Goal: Task Accomplishment & Management: Manage account settings

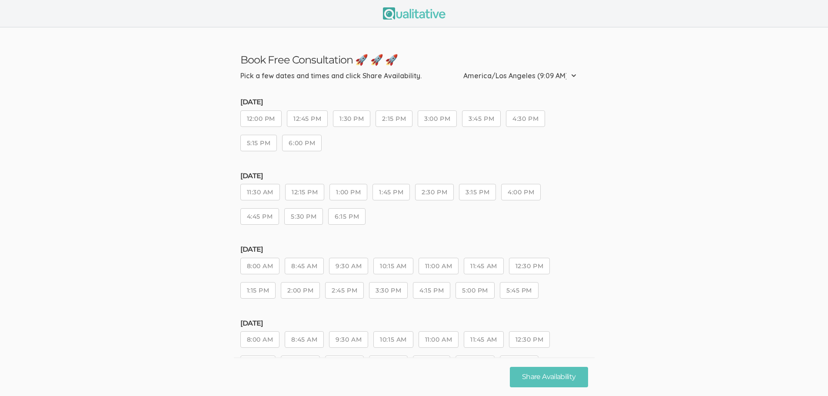
click at [290, 149] on button "6:00 PM" at bounding box center [302, 143] width 40 height 17
click at [566, 376] on button "Share Availability" at bounding box center [549, 377] width 78 height 20
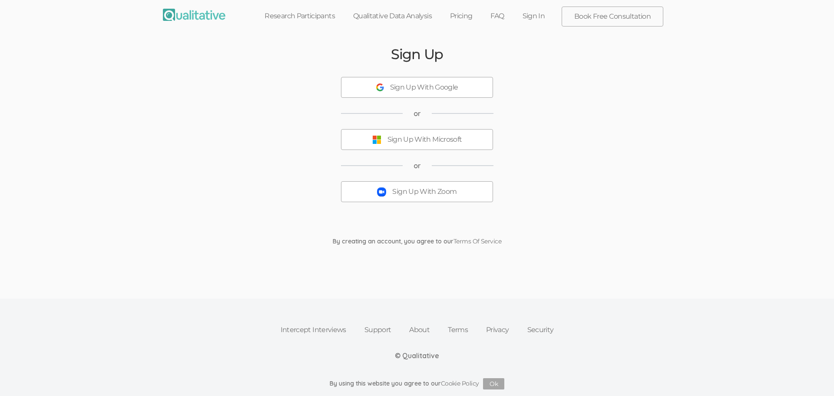
click at [422, 89] on div "Sign Up With Google" at bounding box center [424, 88] width 68 height 10
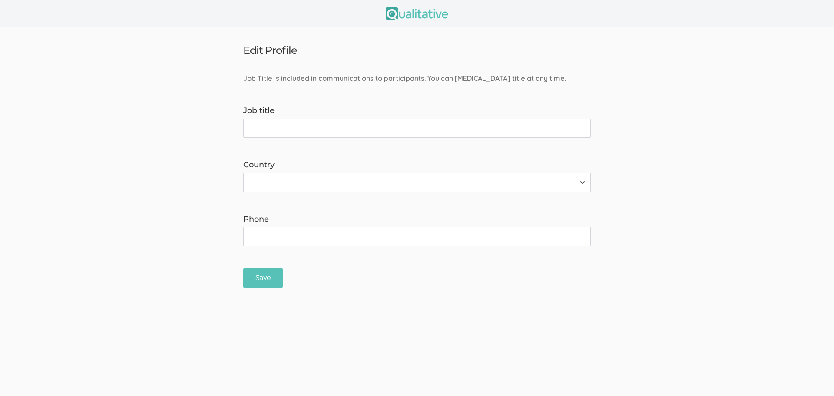
click at [280, 126] on input "Job title" at bounding box center [417, 128] width 348 height 19
type input "E"
type input "Educational Specialist"
select select "237"
type input "6508080192"
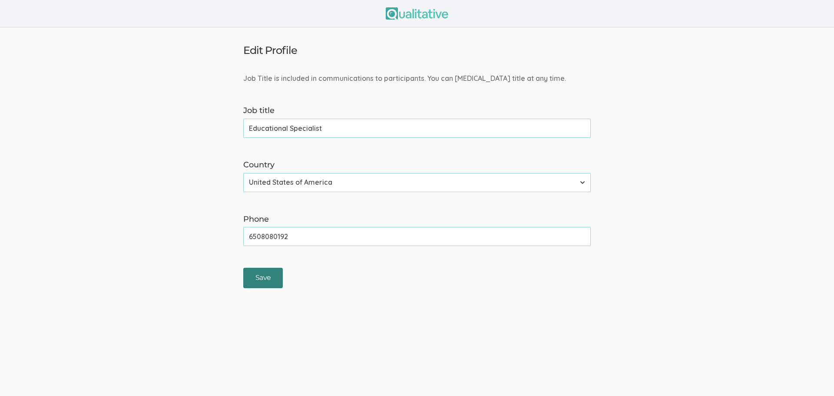
click at [251, 278] on input "Save" at bounding box center [263, 278] width 40 height 20
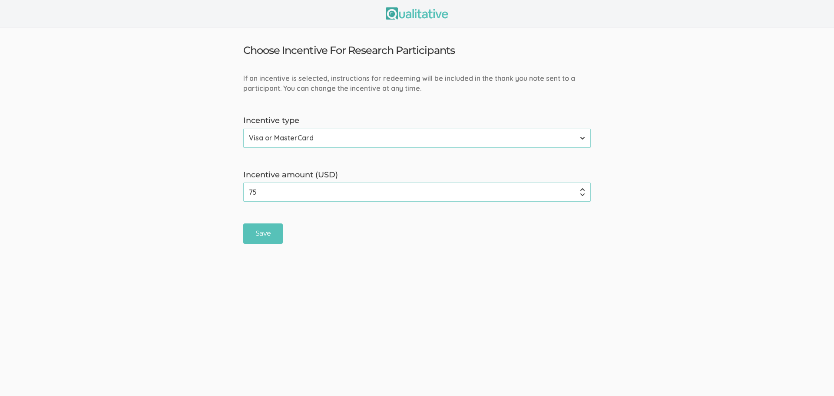
click at [338, 142] on select "None Amazon Gift Card Visa or MasterCard" at bounding box center [417, 138] width 348 height 19
select select "0"
click at [243, 129] on select "None Amazon Gift Card Visa or MasterCard" at bounding box center [417, 138] width 348 height 19
click at [259, 179] on input "Save" at bounding box center [263, 179] width 40 height 20
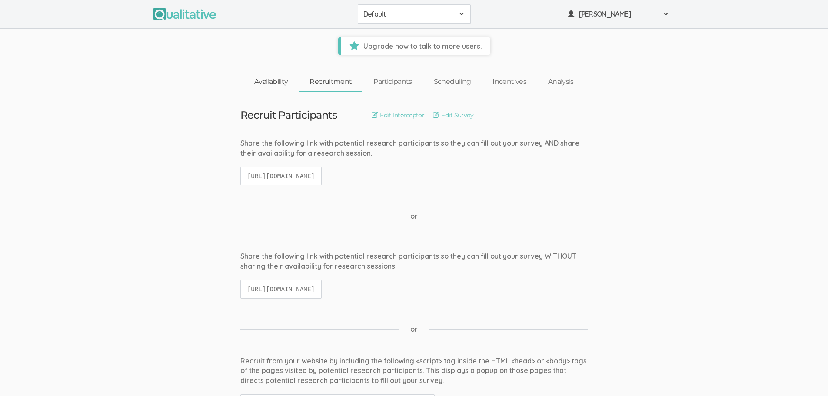
click at [276, 84] on link "Availability" at bounding box center [270, 82] width 55 height 19
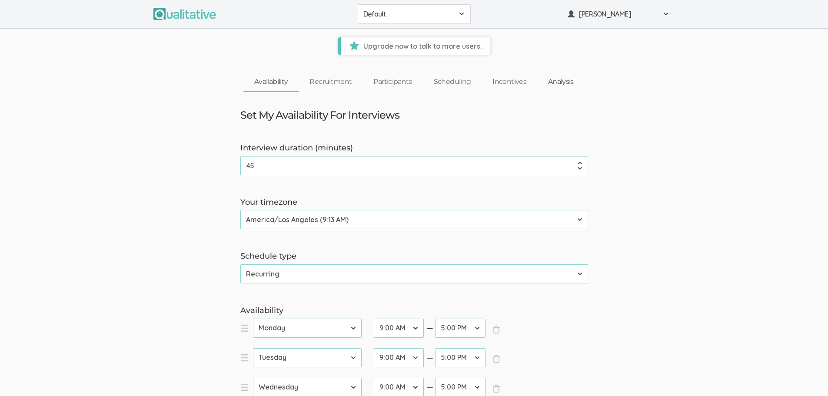
click at [549, 82] on link "Analysis" at bounding box center [560, 82] width 47 height 19
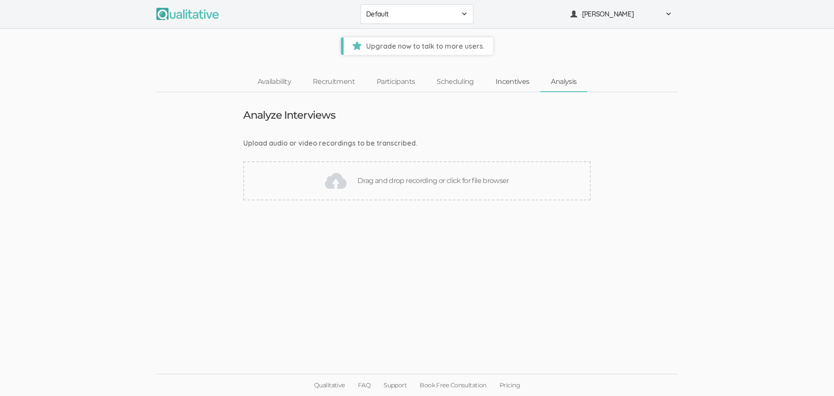
click at [528, 82] on link "Incentives" at bounding box center [513, 82] width 56 height 19
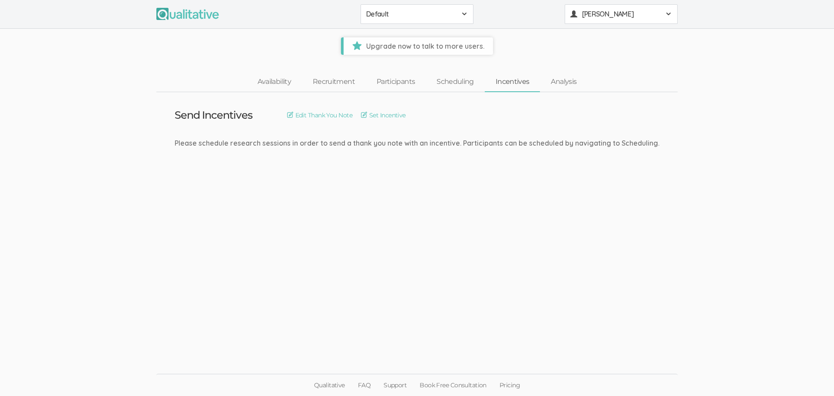
click at [591, 17] on span "[PERSON_NAME]" at bounding box center [621, 14] width 78 height 10
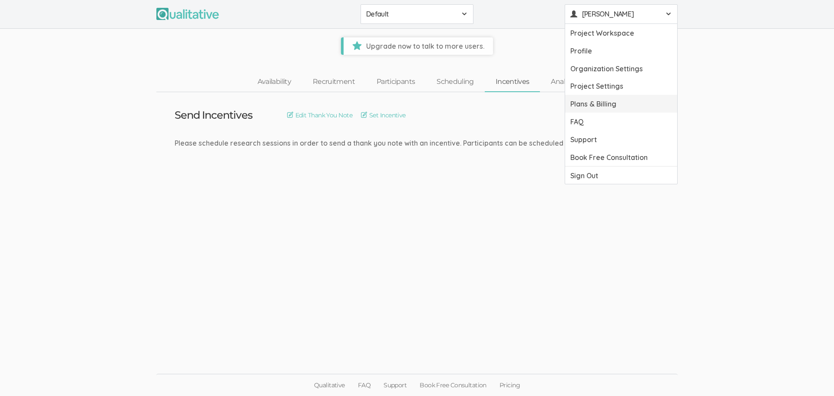
click at [586, 106] on link "Plans & Billing" at bounding box center [621, 104] width 112 height 18
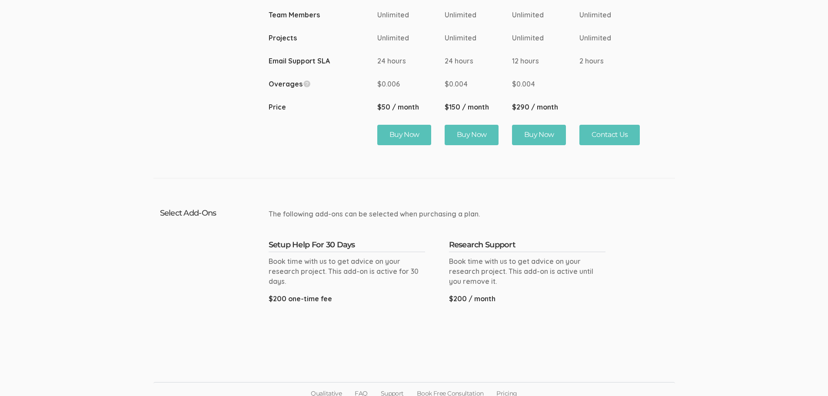
scroll to position [496, 0]
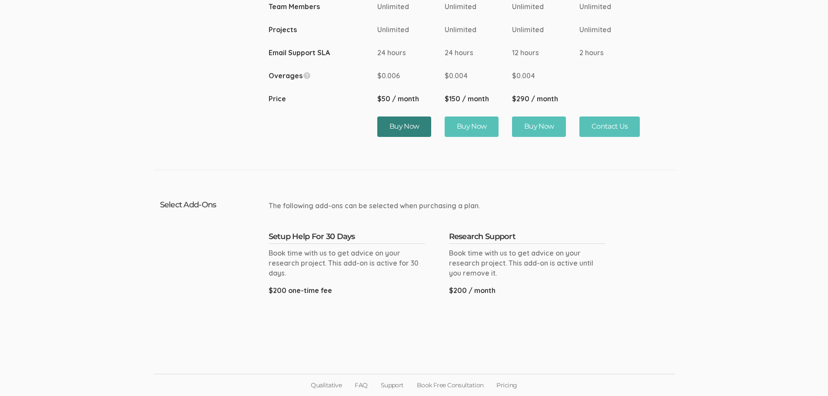
click at [391, 128] on button "Buy Now" at bounding box center [404, 126] width 54 height 20
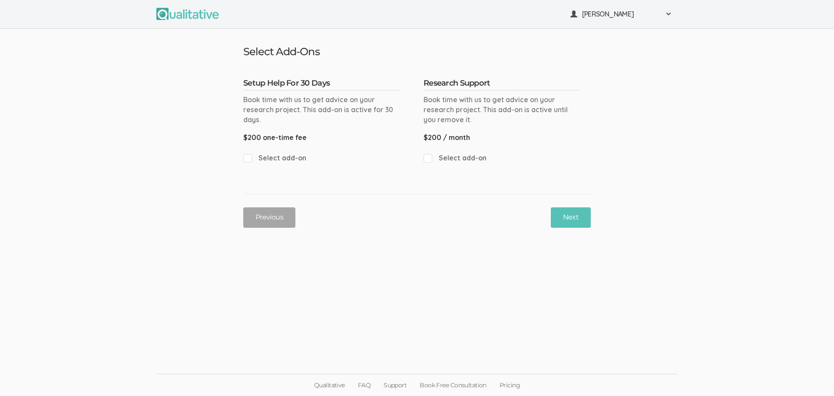
click at [246, 157] on input "Select add-on" at bounding box center [246, 158] width 6 height 6
checkbox input "true"
click at [574, 211] on button "Next" at bounding box center [571, 217] width 40 height 20
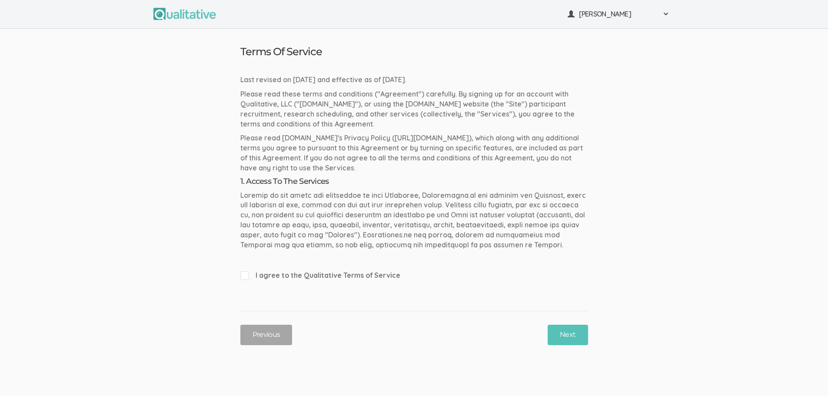
click at [246, 277] on span "I agree to the Qualitative Terms of Service" at bounding box center [414, 275] width 348 height 10
click at [246, 277] on input "I agree to the Qualitative Terms of Service" at bounding box center [243, 275] width 6 height 6
checkbox input "true"
click at [571, 332] on button "Next" at bounding box center [567, 335] width 40 height 20
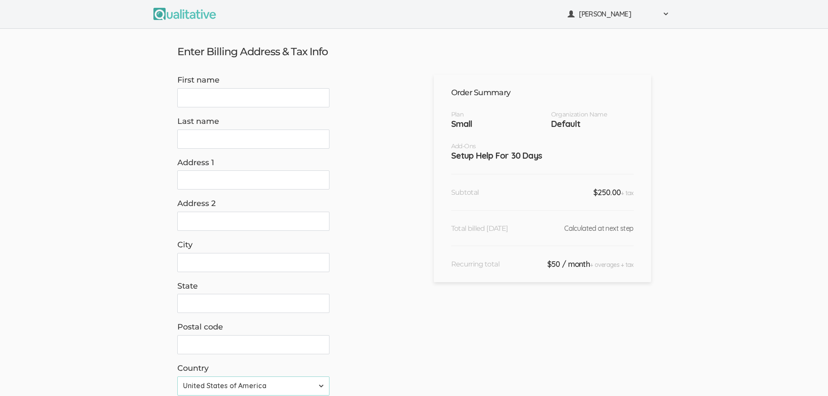
click at [297, 94] on input "First name" at bounding box center [253, 97] width 152 height 19
type input "Erica"
type input "Starks"
type input "624 Stonegate Drive"
type input "South San Francisco"
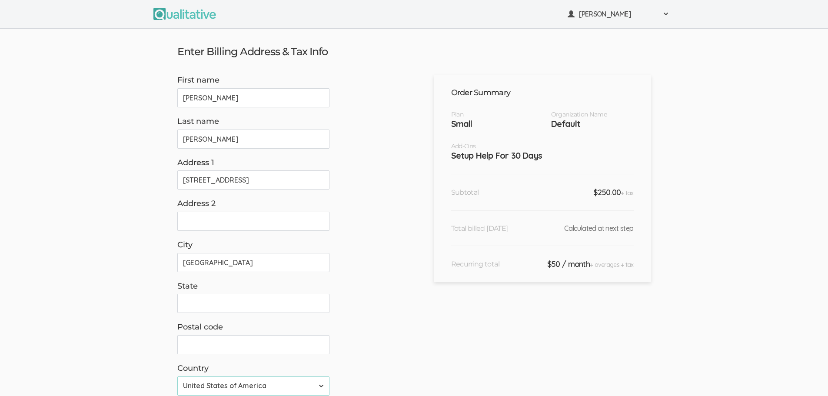
type input "CA"
type input "94080"
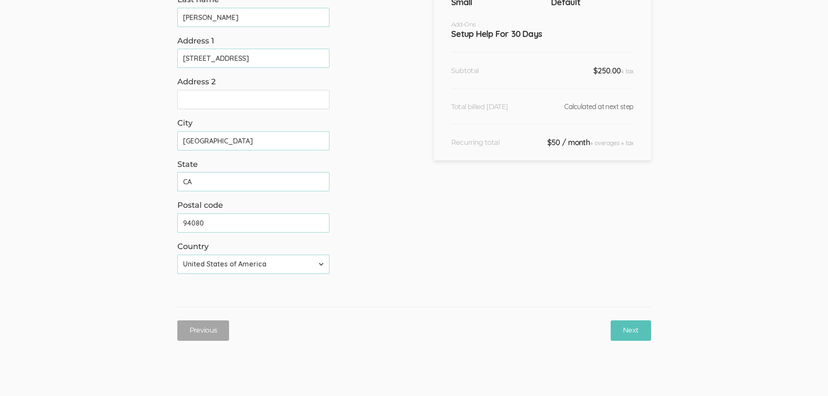
scroll to position [130, 0]
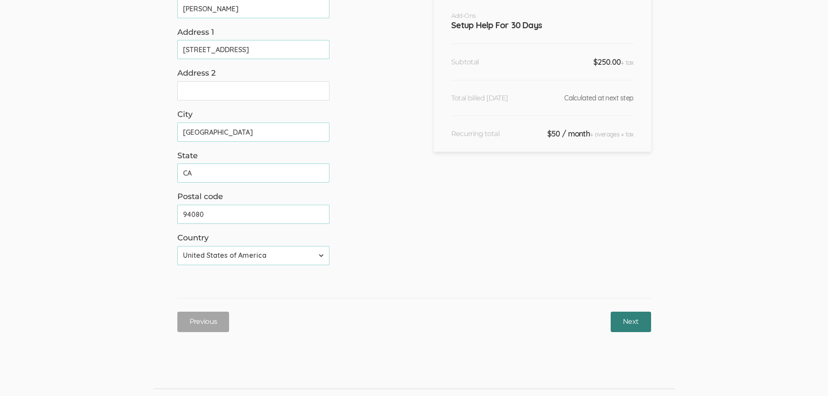
click at [632, 321] on input "Next" at bounding box center [630, 321] width 40 height 20
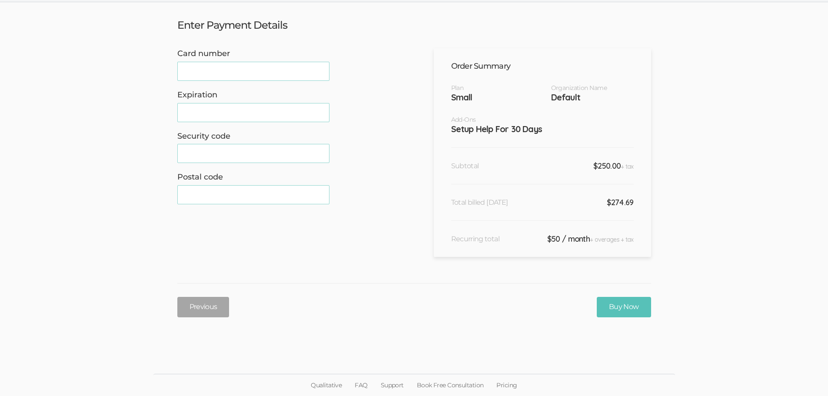
scroll to position [0, 0]
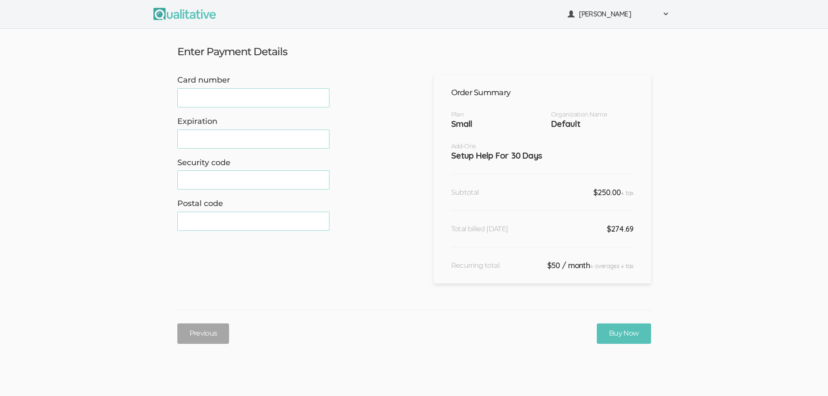
click at [241, 170] on div "Security code" at bounding box center [285, 173] width 217 height 33
click at [632, 333] on input "Buy Now" at bounding box center [623, 333] width 54 height 20
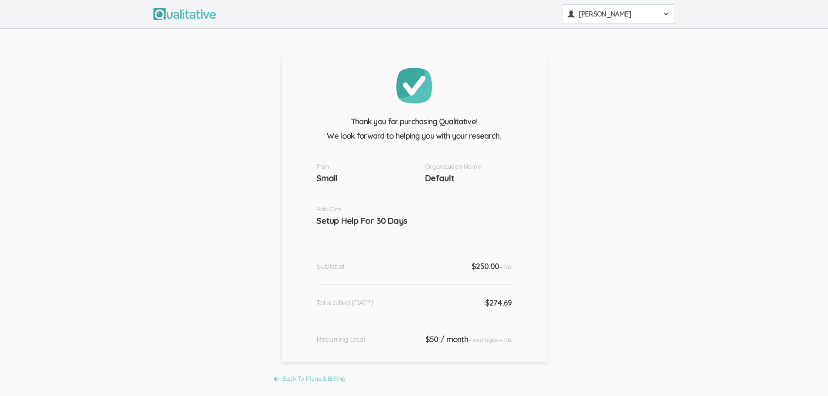
click at [647, 15] on span "[PERSON_NAME]" at bounding box center [618, 14] width 78 height 10
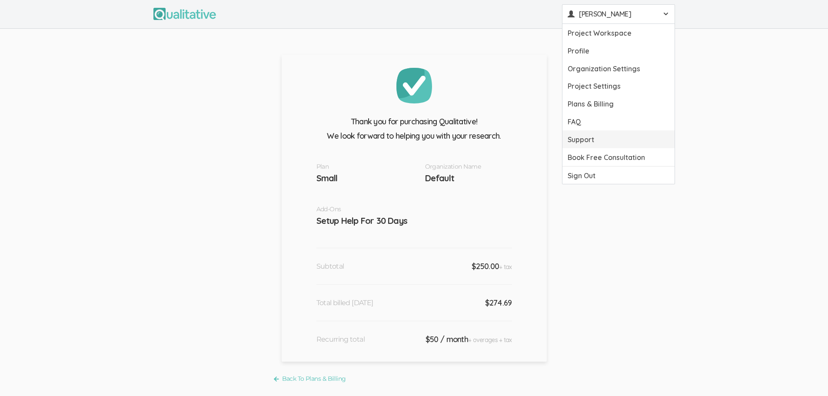
click at [597, 139] on link "Support" at bounding box center [618, 139] width 112 height 18
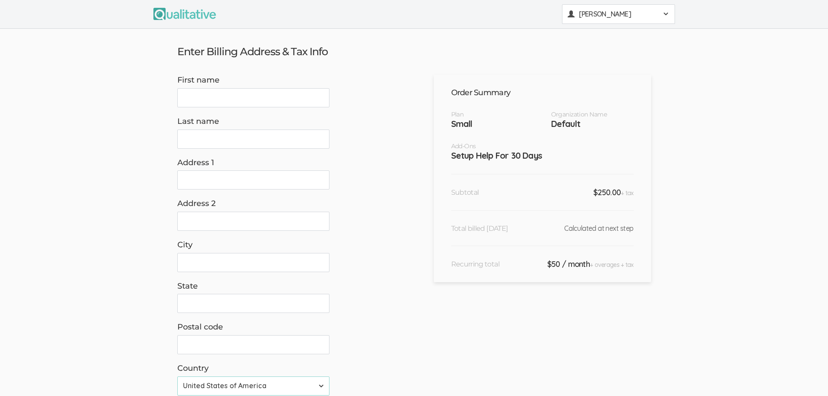
click at [607, 13] on span "Erica Starks" at bounding box center [618, 14] width 78 height 10
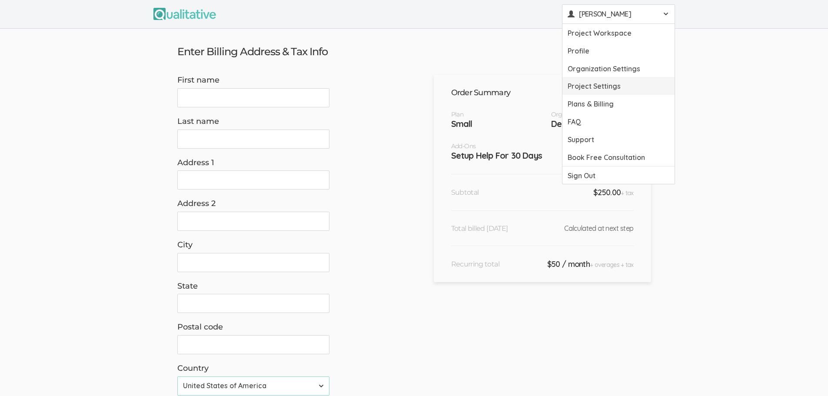
click at [600, 87] on link "Project Settings" at bounding box center [618, 86] width 112 height 18
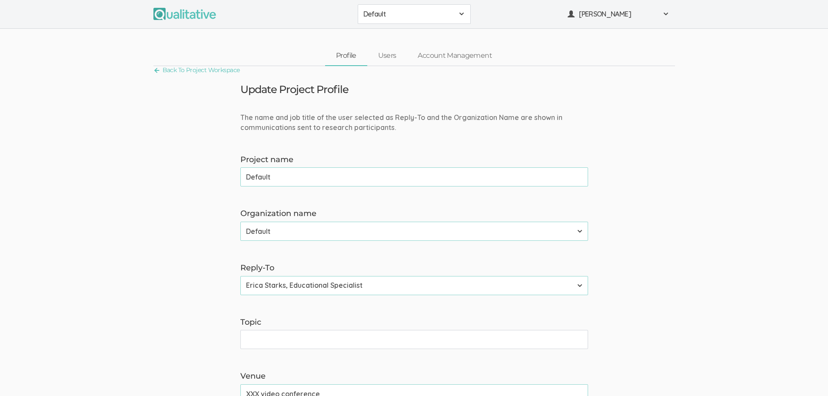
drag, startPoint x: 291, startPoint y: 182, endPoint x: 216, endPoint y: 175, distance: 75.1
type input "Through the Eyes of the Dark Mother"
click at [577, 228] on select "Default" at bounding box center [414, 231] width 348 height 19
drag, startPoint x: 503, startPoint y: 235, endPoint x: 500, endPoint y: 231, distance: 5.4
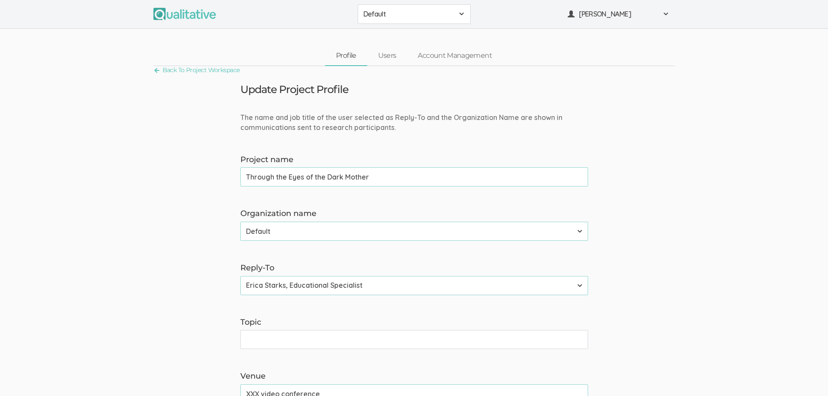
click at [503, 234] on select "Default" at bounding box center [414, 231] width 348 height 19
drag, startPoint x: 427, startPoint y: 228, endPoint x: 406, endPoint y: 229, distance: 20.9
click at [426, 228] on select "Default" at bounding box center [414, 231] width 348 height 19
click at [240, 222] on select "Default" at bounding box center [414, 231] width 348 height 19
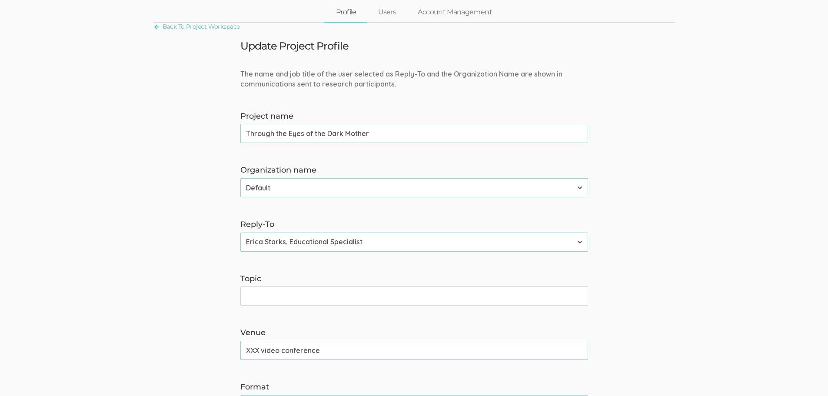
click at [492, 238] on select "Erica Starks, Educational Specialist" at bounding box center [414, 241] width 348 height 19
click at [345, 239] on select "Erica Starks, Educational Specialist" at bounding box center [414, 241] width 348 height 19
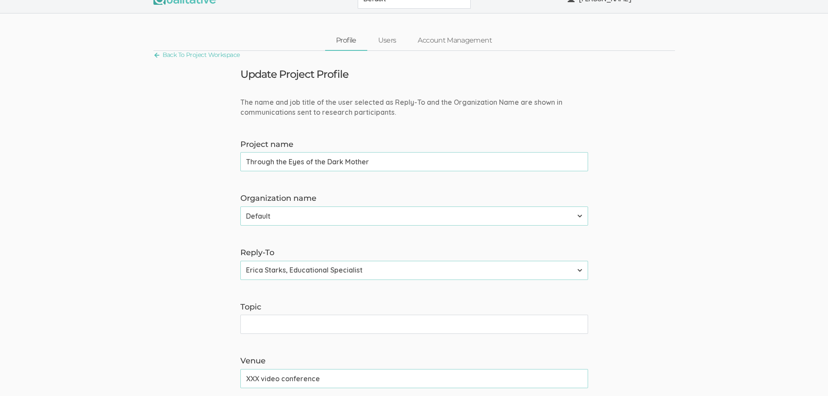
scroll to position [0, 0]
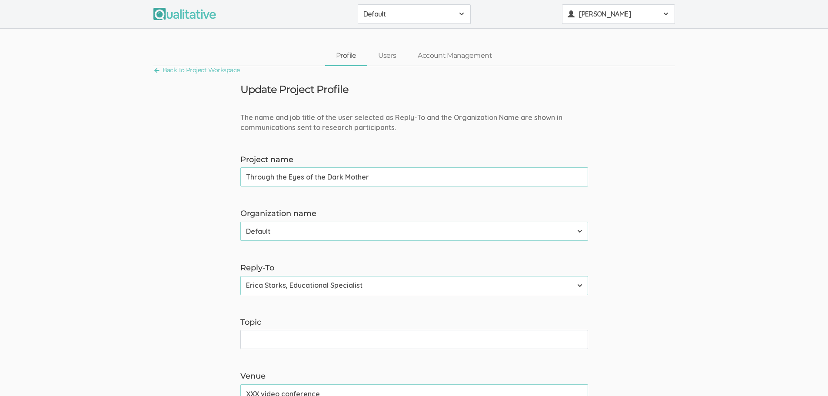
click at [597, 17] on span "Erica Starks" at bounding box center [618, 14] width 78 height 10
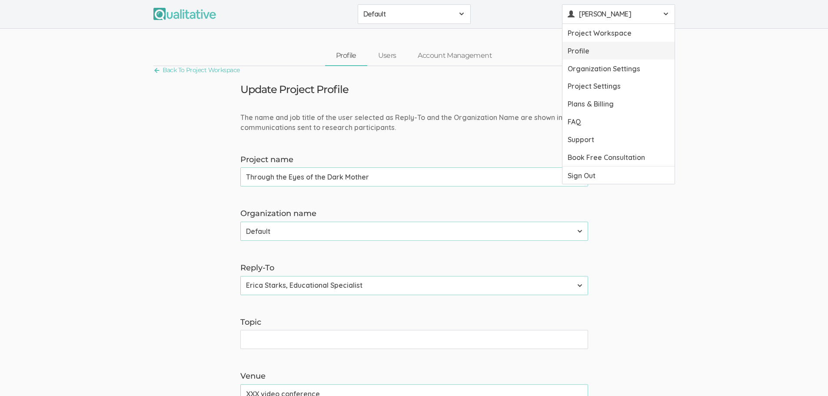
click at [582, 54] on link "Profile" at bounding box center [618, 51] width 112 height 18
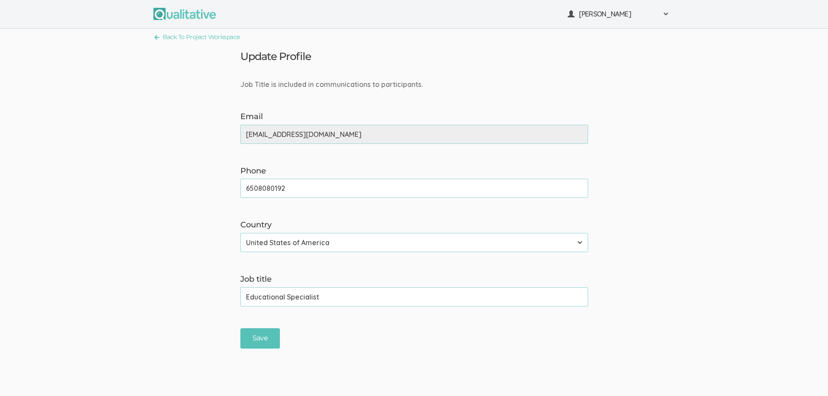
drag, startPoint x: 341, startPoint y: 296, endPoint x: 119, endPoint y: 289, distance: 221.2
click at [119, 289] on form "Job Title is included in communications to participants. Email ericahstarks@gma…" at bounding box center [414, 213] width 828 height 269
drag, startPoint x: 304, startPoint y: 301, endPoint x: 242, endPoint y: 303, distance: 61.7
click at [242, 303] on input "Doctoral Candidate" at bounding box center [414, 296] width 348 height 19
click at [258, 332] on input "Save" at bounding box center [260, 338] width 40 height 20
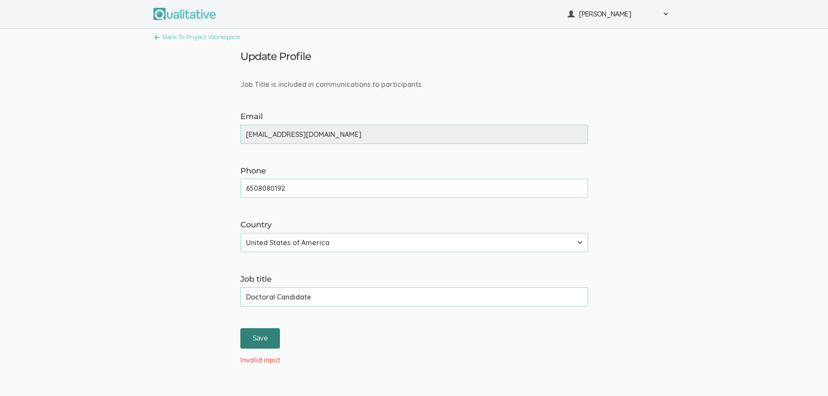
click at [259, 335] on input "Save" at bounding box center [260, 338] width 40 height 20
click at [332, 187] on input "6508080192" at bounding box center [414, 188] width 348 height 19
click at [311, 294] on input "Doctoral Candidate" at bounding box center [414, 296] width 348 height 19
drag, startPoint x: 320, startPoint y: 298, endPoint x: 227, endPoint y: 303, distance: 93.5
click at [227, 303] on form "Job Title is included in communications to participants. Email ericahstarks@gma…" at bounding box center [414, 221] width 828 height 285
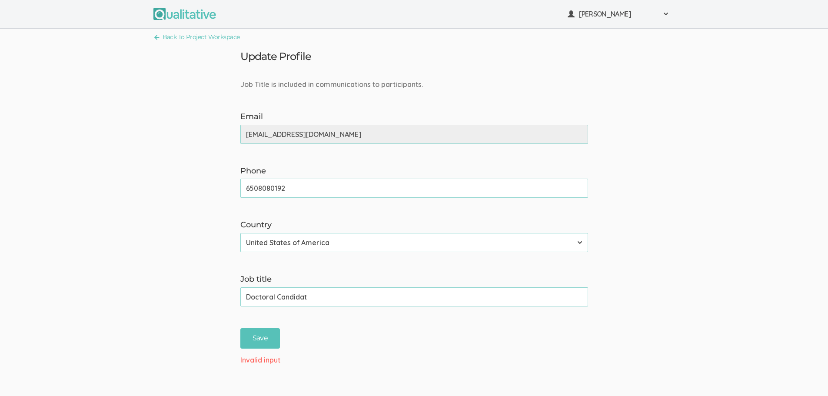
type input "Doctoral Candidate"
click at [269, 334] on input "Save" at bounding box center [260, 338] width 40 height 20
click at [401, 231] on div "Country Afghanistan Åland Islands Albania Algeria American Samoa Andorra Angola…" at bounding box center [414, 235] width 361 height 33
click at [399, 238] on select "Afghanistan Åland Islands Albania Algeria American Samoa Andorra Angola Anguill…" at bounding box center [414, 242] width 348 height 19
click at [240, 233] on select "Afghanistan Åland Islands Albania Algeria American Samoa Andorra Angola Anguill…" at bounding box center [414, 242] width 348 height 19
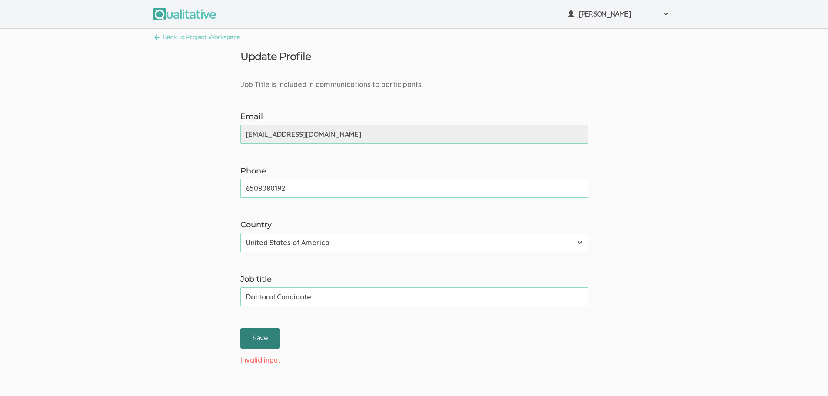
click at [254, 342] on input "Save" at bounding box center [260, 338] width 40 height 20
click at [203, 36] on link "Back To Project Workspace" at bounding box center [196, 37] width 86 height 12
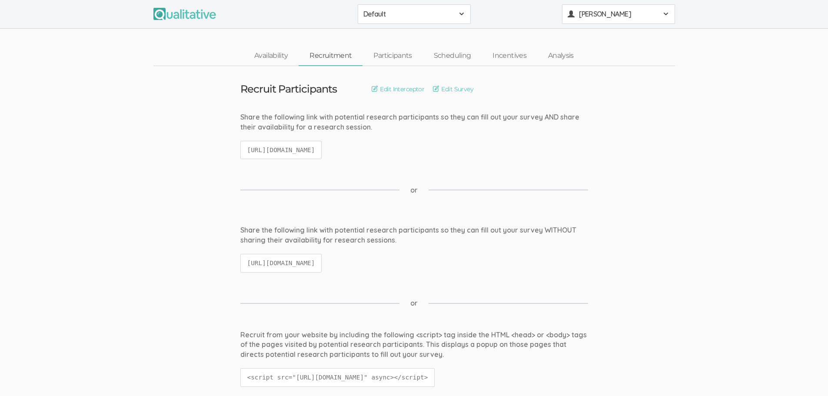
click at [598, 11] on span "[PERSON_NAME]" at bounding box center [618, 14] width 78 height 10
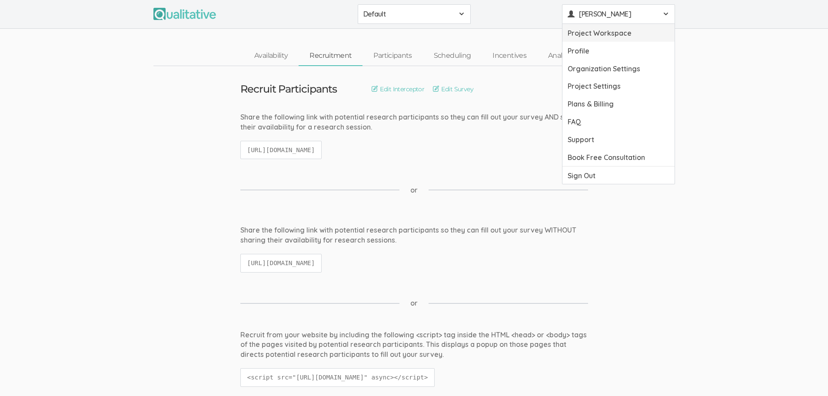
click at [591, 33] on link "Project Workspace" at bounding box center [618, 33] width 112 height 18
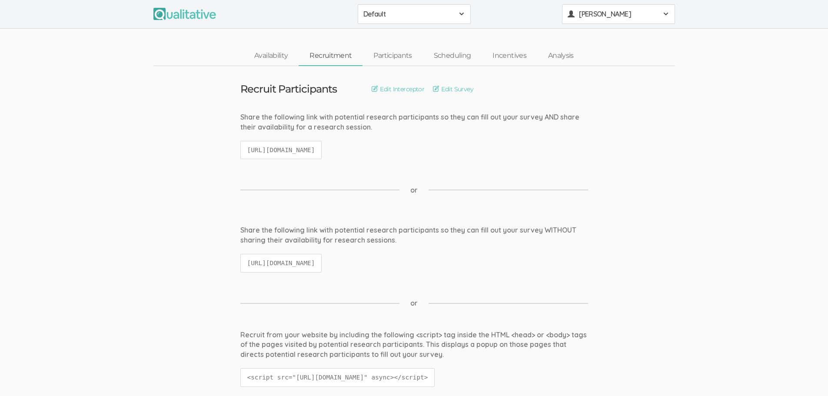
click at [596, 20] on button "[PERSON_NAME]" at bounding box center [618, 14] width 113 height 20
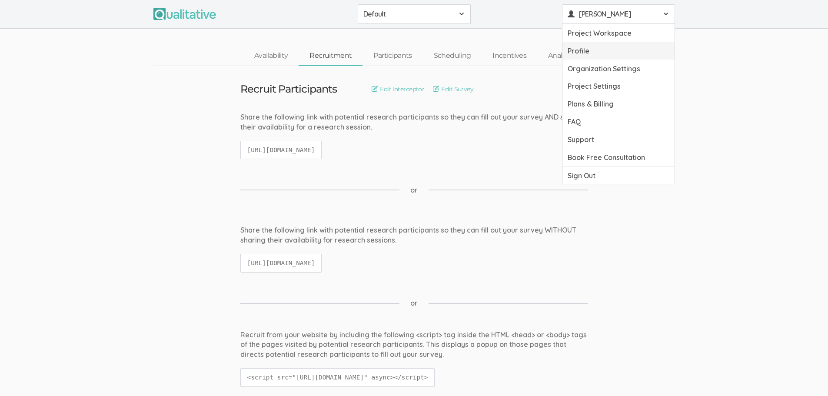
click at [590, 51] on link "Profile" at bounding box center [618, 51] width 112 height 18
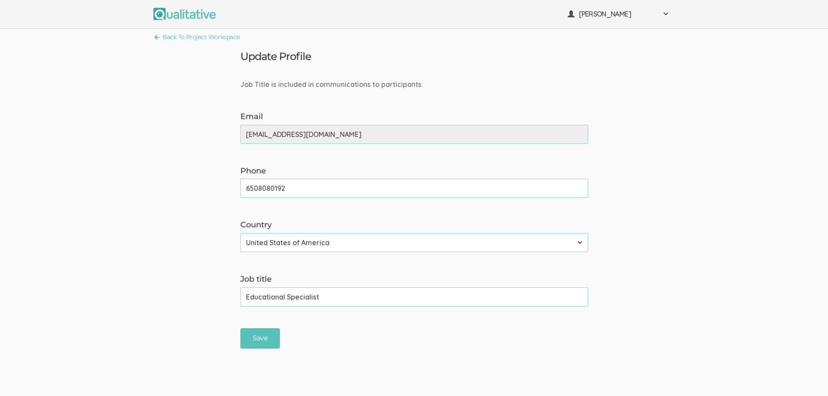
click at [333, 302] on input "Educational Specialist" at bounding box center [414, 296] width 348 height 19
type input "E"
type input "Doctoral Candidate"
click at [262, 348] on input "Save" at bounding box center [260, 338] width 40 height 20
click at [602, 15] on span "[PERSON_NAME]" at bounding box center [618, 14] width 78 height 10
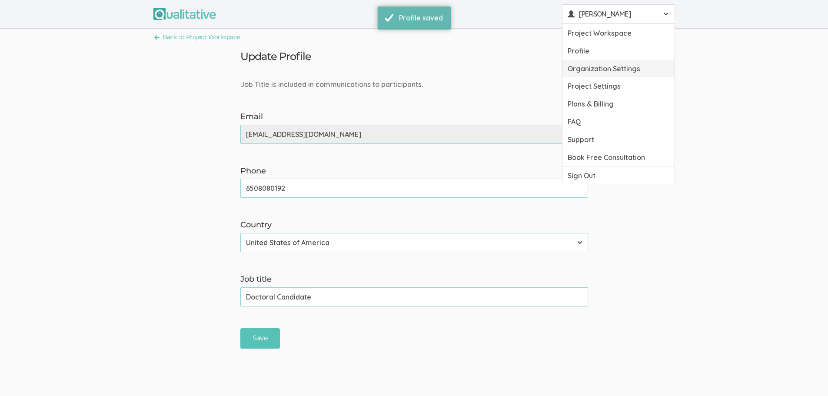
click at [602, 66] on link "Organization Settings" at bounding box center [618, 69] width 112 height 18
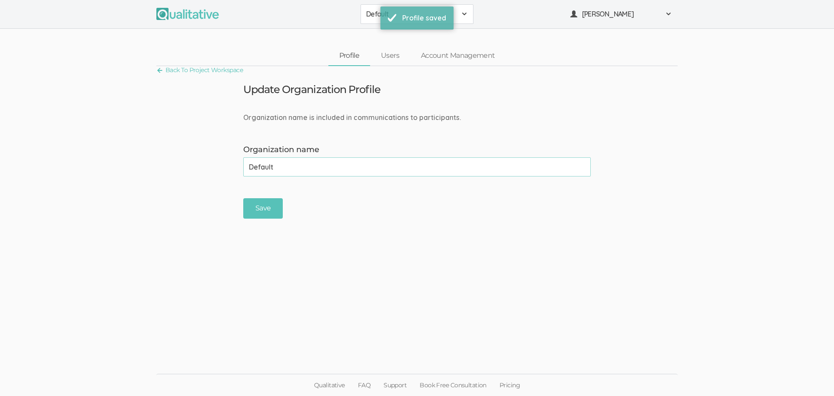
drag, startPoint x: 328, startPoint y: 165, endPoint x: 100, endPoint y: 171, distance: 228.1
click at [100, 171] on form "Organization name is included in communications to participants. Organization n…" at bounding box center [417, 166] width 834 height 106
type input "Pacifica Graduate Institute"
click at [262, 206] on input "Save" at bounding box center [263, 208] width 40 height 20
click at [593, 17] on span "[PERSON_NAME]" at bounding box center [621, 14] width 78 height 10
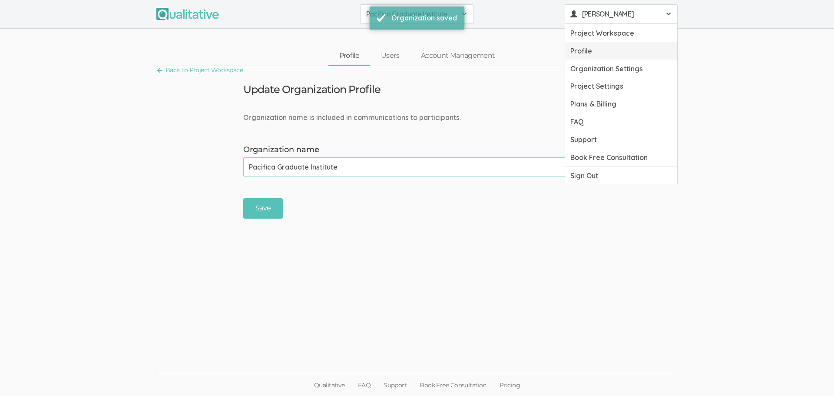
click at [598, 48] on link "Profile" at bounding box center [621, 51] width 112 height 18
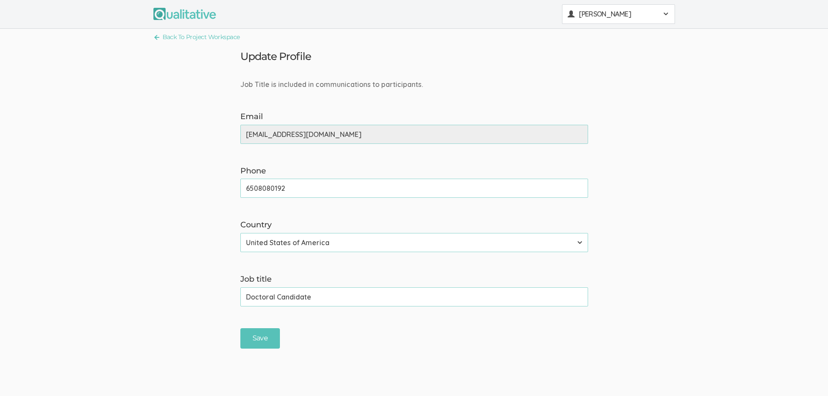
click at [610, 13] on span "[PERSON_NAME]" at bounding box center [618, 14] width 78 height 10
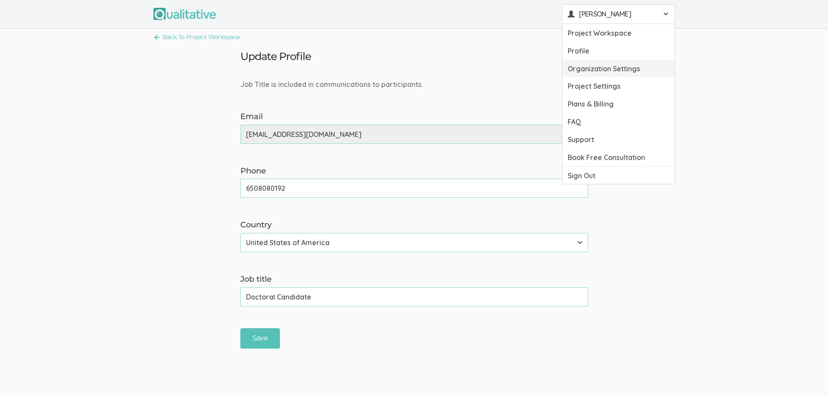
click at [604, 71] on link "Organization Settings" at bounding box center [618, 69] width 112 height 18
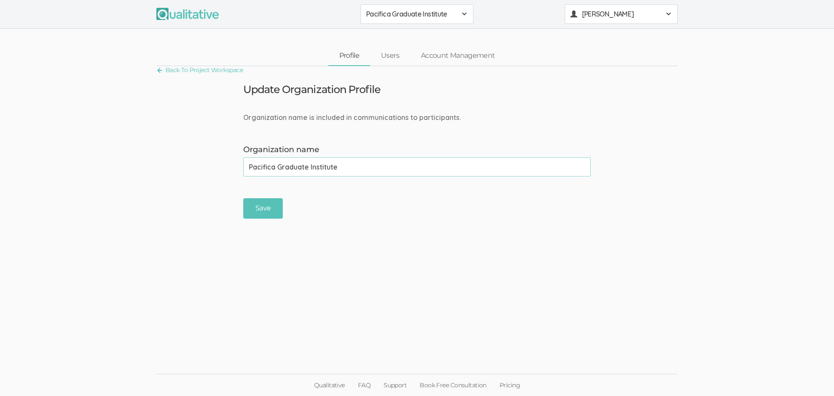
click at [626, 17] on span "[PERSON_NAME]" at bounding box center [621, 14] width 78 height 10
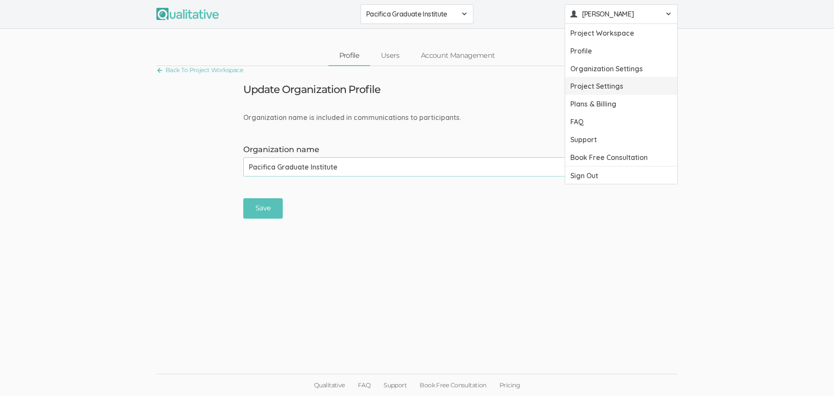
click at [623, 91] on link "Project Settings" at bounding box center [621, 86] width 112 height 18
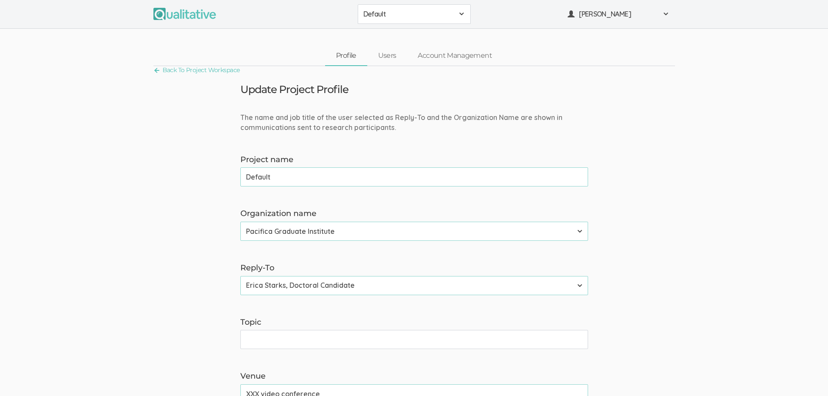
drag, startPoint x: 301, startPoint y: 177, endPoint x: 123, endPoint y: 177, distance: 178.1
type input "Through the Eyes of the Dark Mother"
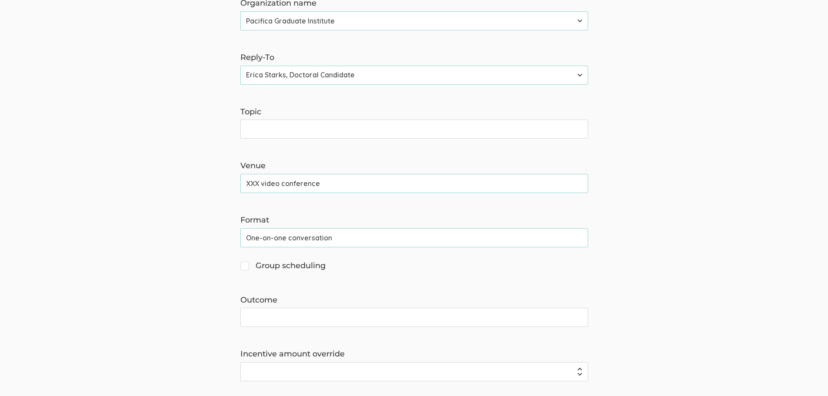
scroll to position [217, 0]
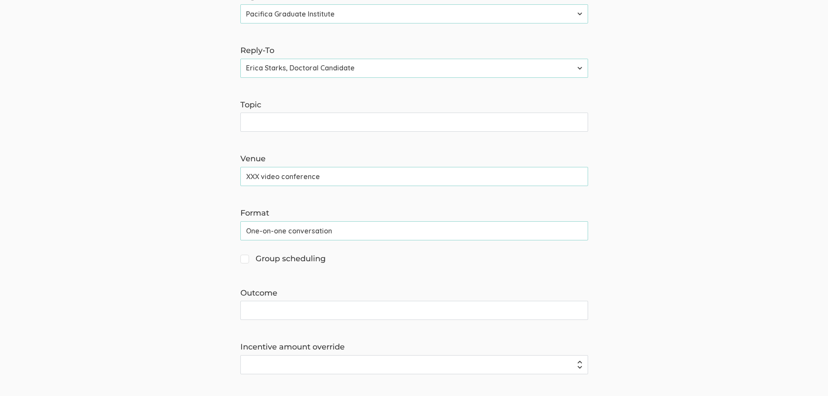
click at [294, 125] on input "Topic" at bounding box center [414, 122] width 348 height 19
drag, startPoint x: 259, startPoint y: 179, endPoint x: 177, endPoint y: 179, distance: 82.1
click at [177, 179] on form "The name and job title of the user selected as Reply-To and the Organization Na…" at bounding box center [414, 194] width 828 height 599
type input "Zoom video conference"
click at [368, 126] on input "Topic" at bounding box center [414, 122] width 348 height 19
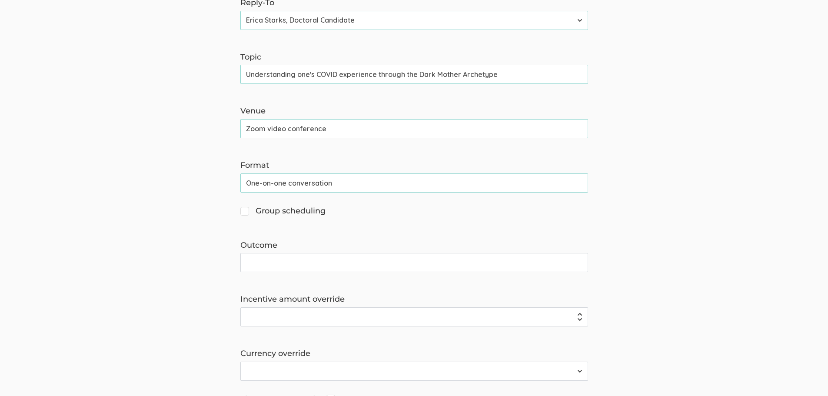
scroll to position [348, 0]
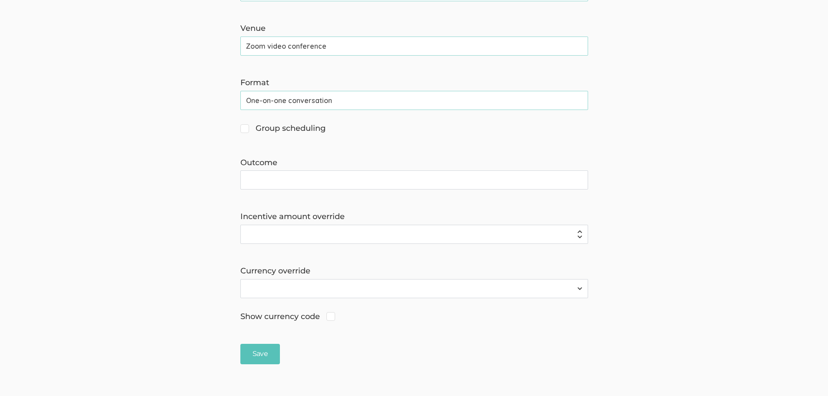
type input "Understanding one's COVID experience through the Dark Mother Archetype"
click at [245, 129] on input "Group scheduling" at bounding box center [243, 128] width 6 height 6
checkbox input "true"
click at [343, 176] on input "Outcome" at bounding box center [414, 179] width 348 height 19
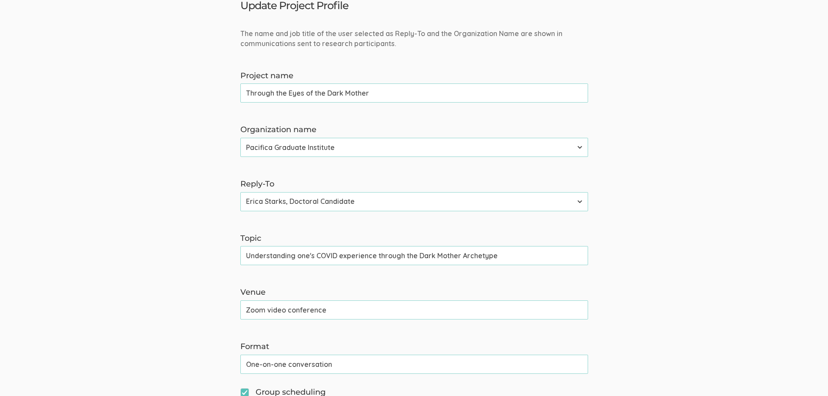
scroll to position [0, 0]
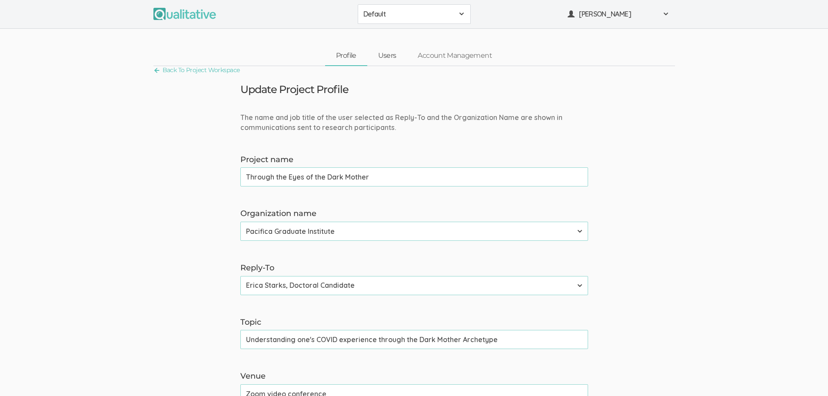
click at [388, 58] on link "Users" at bounding box center [387, 55] width 40 height 19
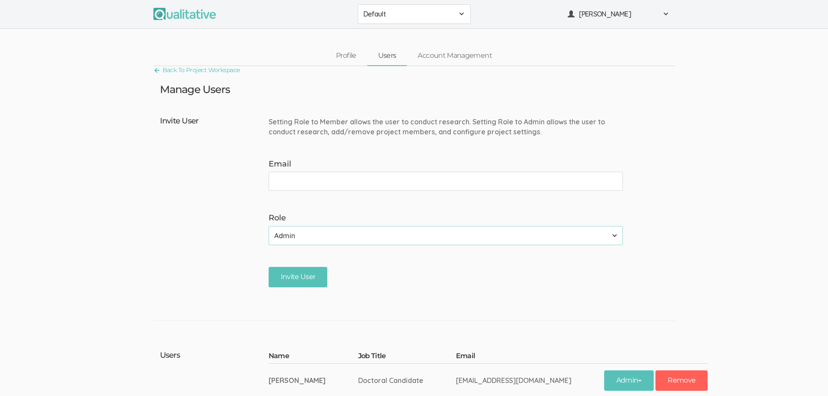
click at [340, 179] on input "Email" at bounding box center [445, 181] width 354 height 19
type input "erica.starks@my.pacifica.edu"
click at [389, 236] on select "Admin Member" at bounding box center [445, 235] width 354 height 19
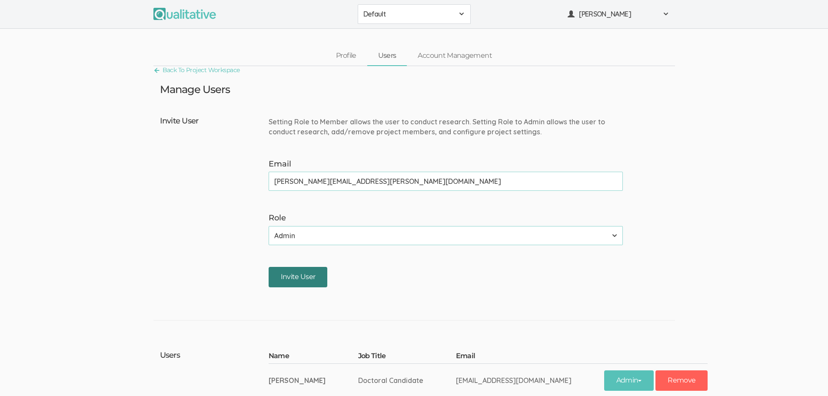
click at [312, 277] on input "Invite User" at bounding box center [297, 277] width 59 height 20
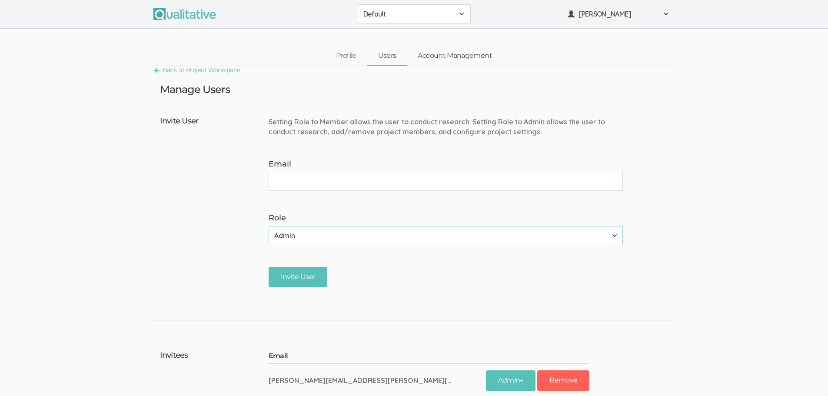
click at [440, 56] on link "Account Management" at bounding box center [455, 55] width 96 height 19
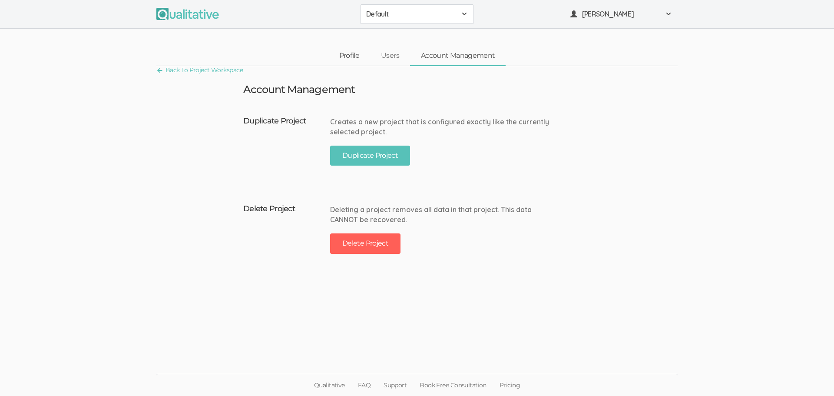
click at [353, 53] on link "Profile" at bounding box center [349, 55] width 42 height 19
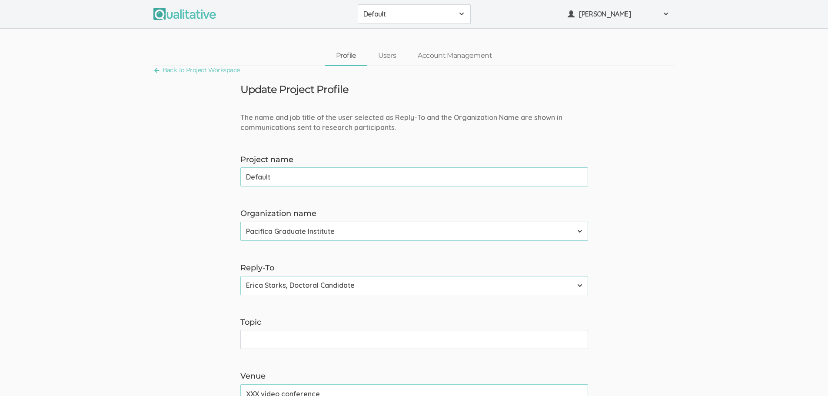
drag, startPoint x: 288, startPoint y: 179, endPoint x: 136, endPoint y: 190, distance: 152.4
type input "Through the Eyes of the Dark Mother"
click at [324, 343] on input "Topic" at bounding box center [414, 339] width 348 height 19
type input "Understanding one's COVID experience through the Dark Mother Archetype"
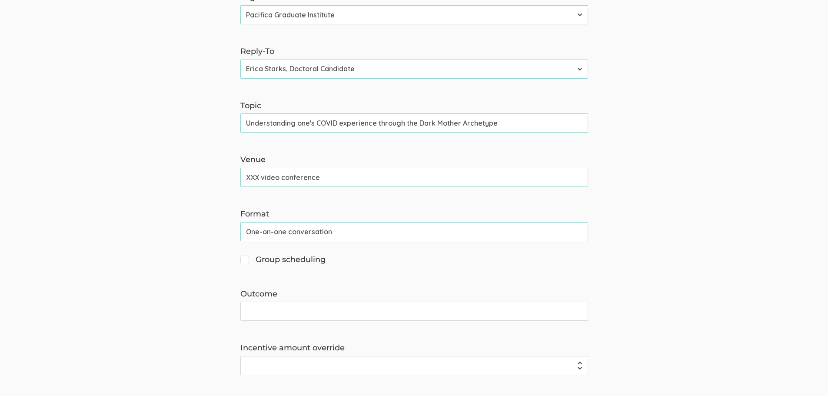
scroll to position [217, 0]
click at [250, 174] on input "XXX video conference" at bounding box center [414, 176] width 348 height 19
type input "Zoom video conference"
click at [348, 237] on input "One-on-one conversation" at bounding box center [414, 230] width 348 height 19
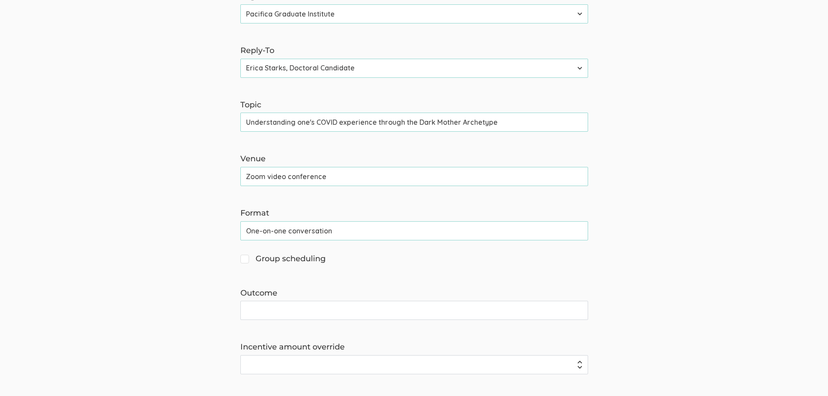
click at [245, 234] on input "One-on-one conversation" at bounding box center [414, 230] width 348 height 19
click at [349, 233] on input "2-One-on-one conversation" at bounding box center [414, 230] width 348 height 19
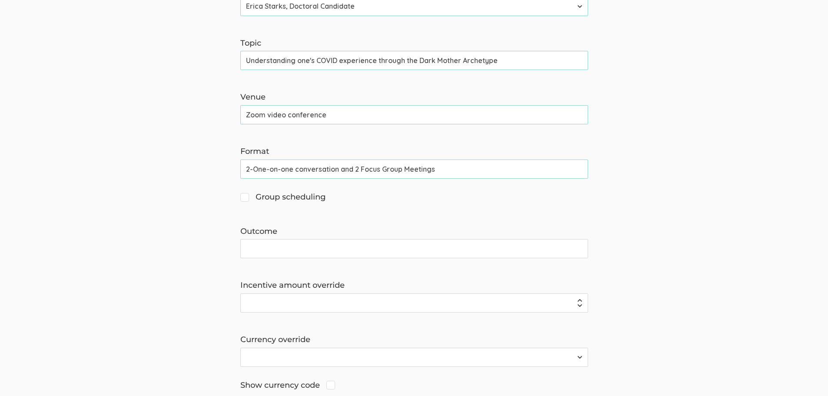
scroll to position [348, 0]
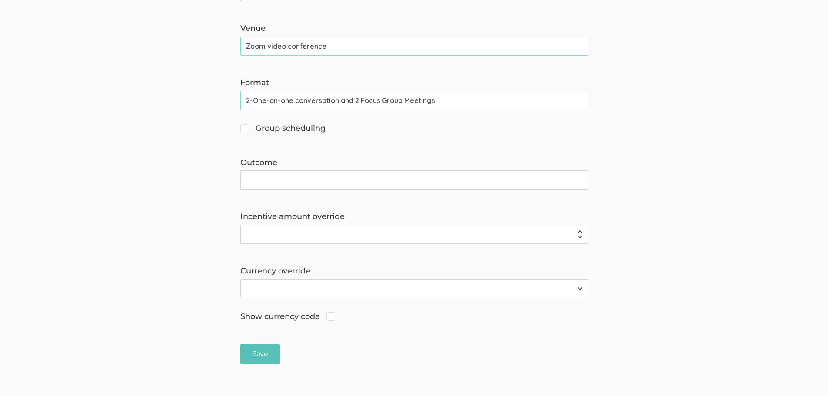
type input "2-One-on-one conversation and 2 Focus Group Meetings"
click at [313, 177] on input "Outcome" at bounding box center [414, 179] width 348 height 19
type input "Doctoral Dissertation"
click at [250, 347] on input "Save" at bounding box center [260, 354] width 40 height 20
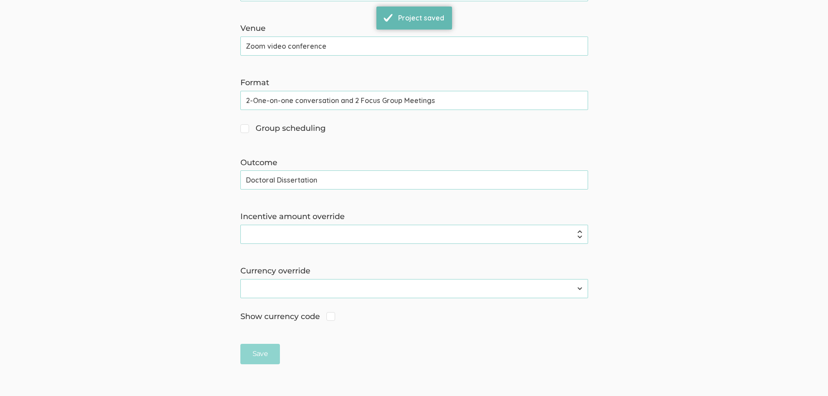
scroll to position [0, 0]
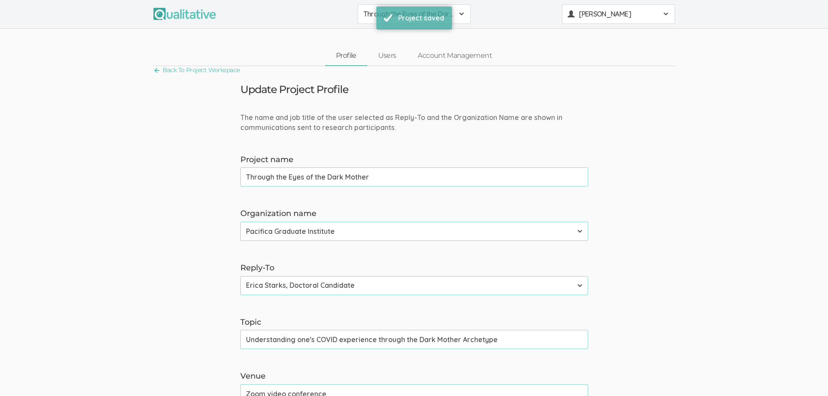
click at [606, 20] on button "[PERSON_NAME]" at bounding box center [618, 14] width 113 height 20
click at [447, 58] on link "Account Management" at bounding box center [455, 55] width 96 height 19
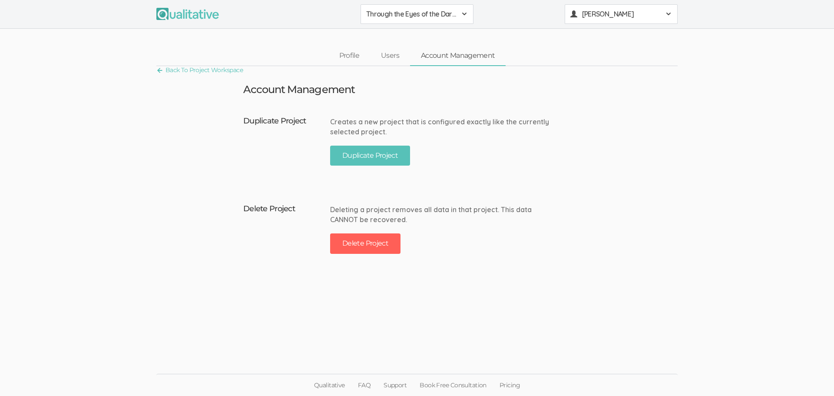
click at [610, 20] on button "[PERSON_NAME]" at bounding box center [621, 14] width 113 height 20
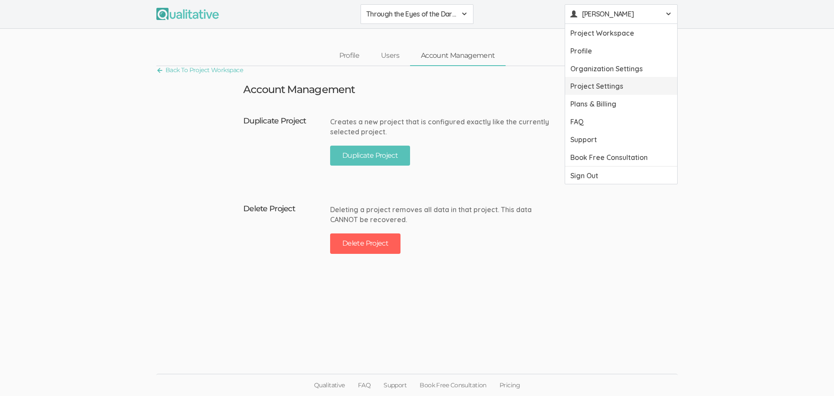
click at [615, 84] on link "Project Settings" at bounding box center [621, 86] width 112 height 18
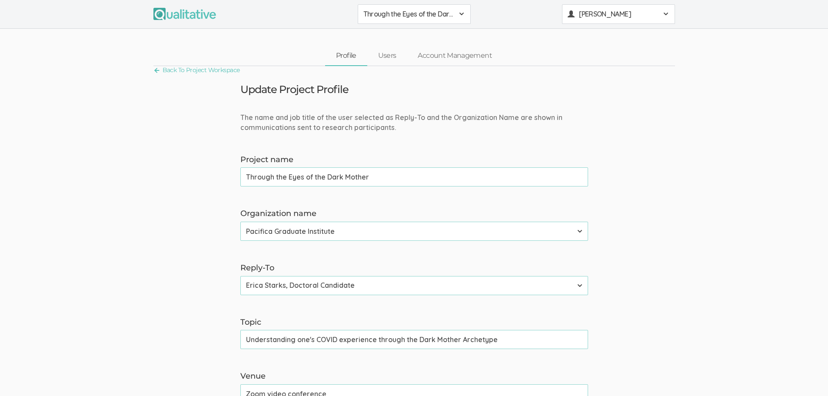
click at [642, 16] on span "[PERSON_NAME]" at bounding box center [618, 14] width 78 height 10
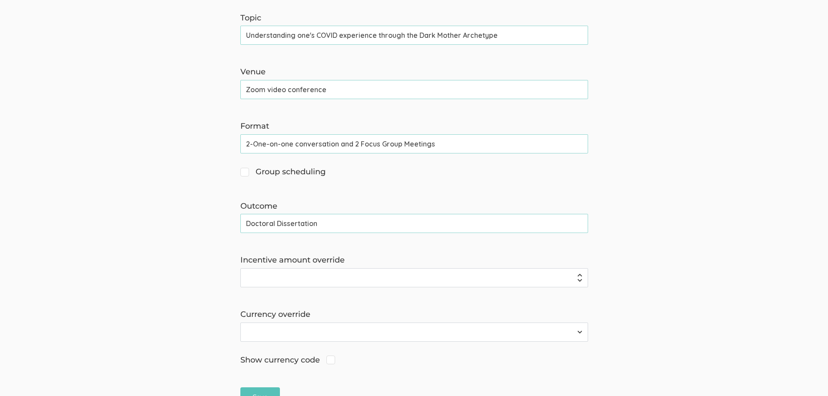
click at [243, 175] on span "Group scheduling" at bounding box center [282, 171] width 85 height 11
click at [243, 174] on input "Group scheduling" at bounding box center [243, 171] width 6 height 6
checkbox input "true"
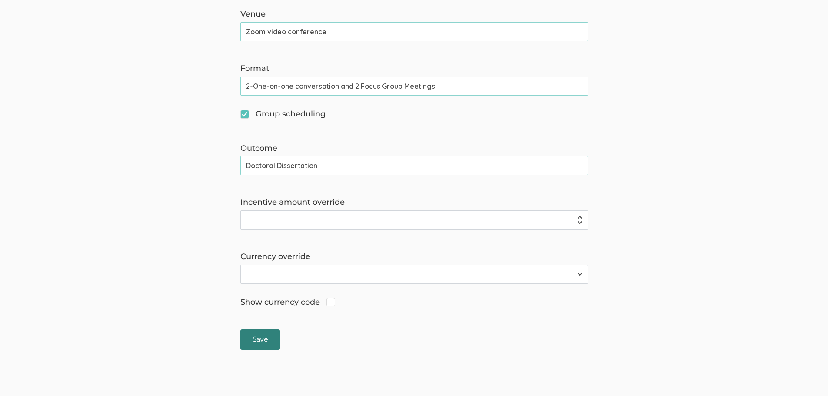
scroll to position [388, 0]
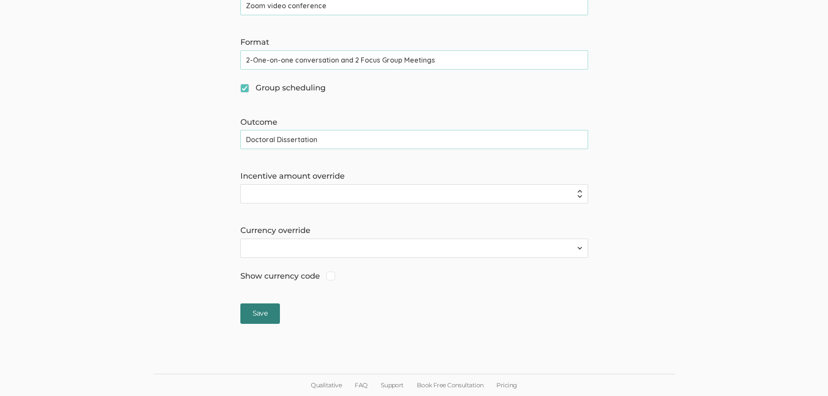
click at [258, 315] on input "Save" at bounding box center [260, 313] width 40 height 20
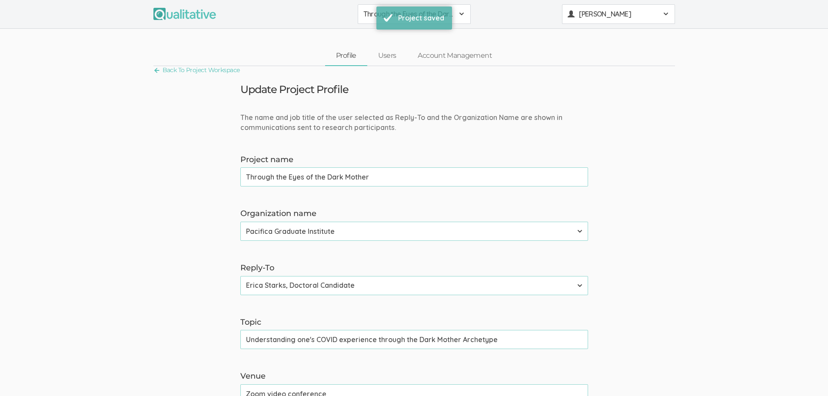
click at [627, 15] on span "[PERSON_NAME]" at bounding box center [618, 14] width 78 height 10
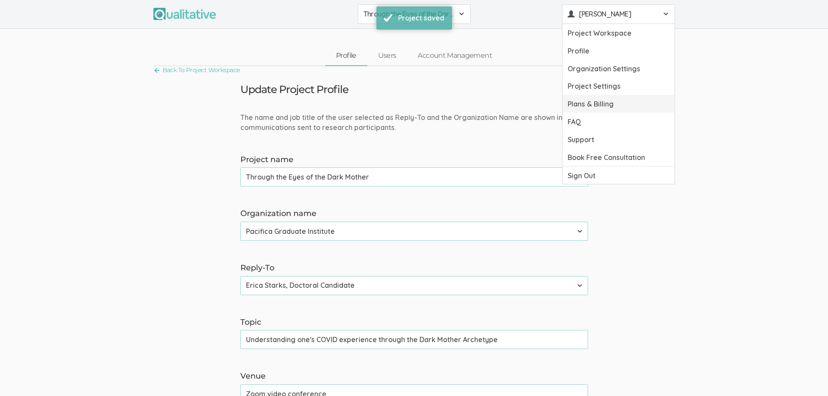
click at [620, 99] on link "Plans & Billing" at bounding box center [618, 104] width 112 height 18
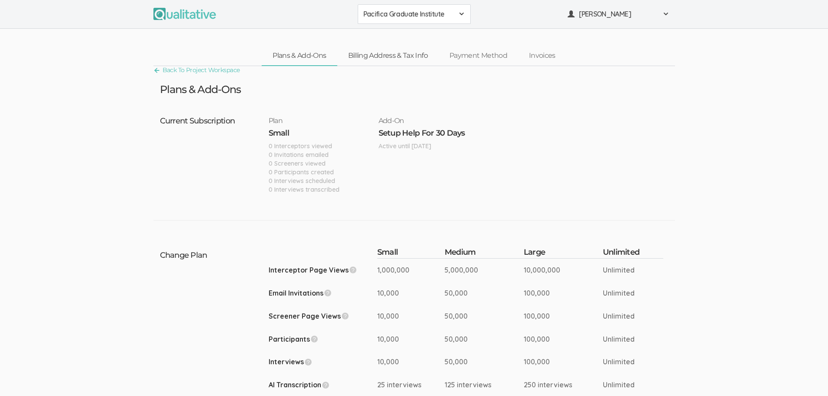
click at [397, 56] on link "Billing Address & Tax Info" at bounding box center [387, 55] width 101 height 19
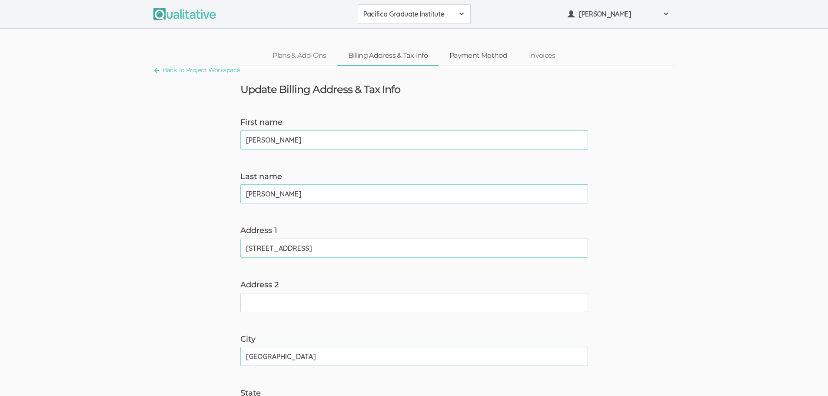
click at [477, 54] on link "Payment Method" at bounding box center [477, 55] width 79 height 19
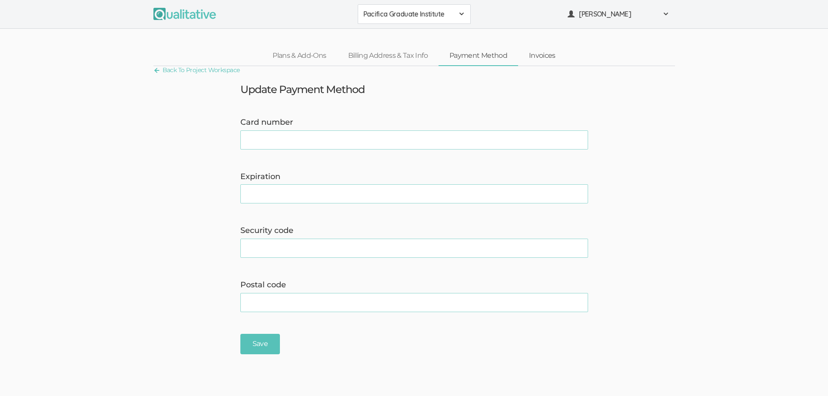
click at [543, 55] on link "Invoices" at bounding box center [542, 55] width 48 height 19
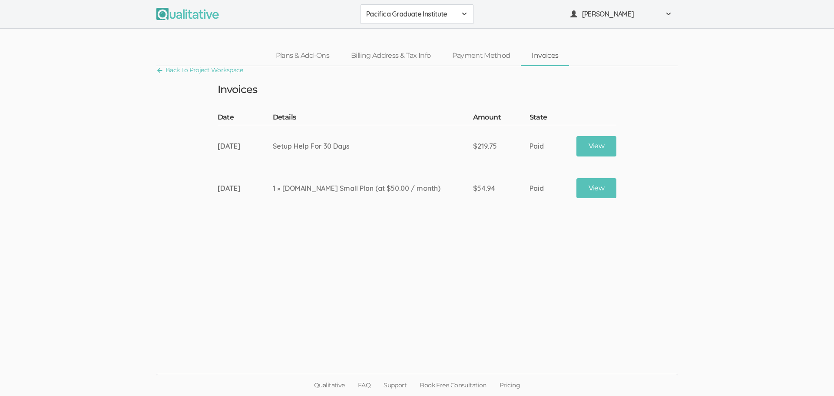
click at [535, 55] on link "Invoices" at bounding box center [545, 55] width 48 height 19
click at [648, 13] on span "[PERSON_NAME]" at bounding box center [621, 14] width 78 height 10
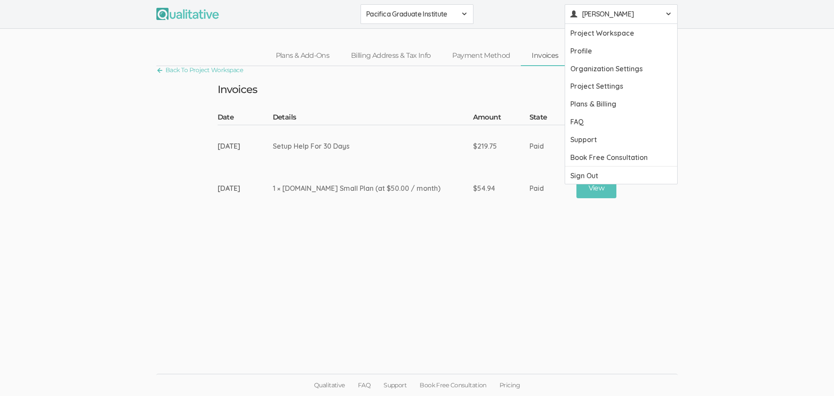
click at [379, 101] on td "Invoices Date Details Amount State September 9, 2025 Setup Help For 30 Days $21…" at bounding box center [417, 137] width 412 height 143
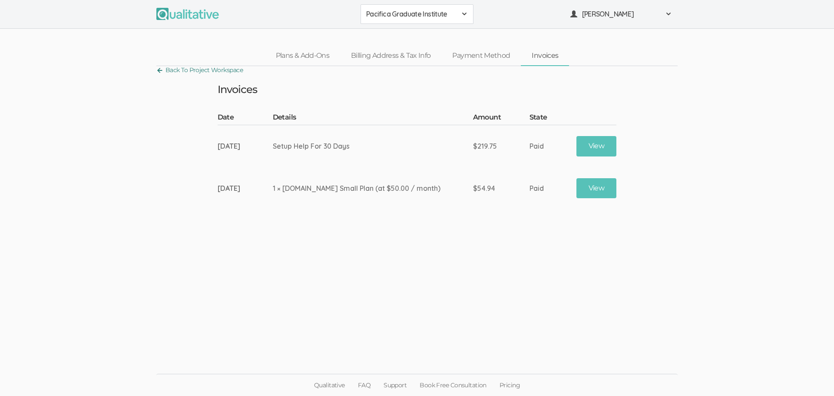
click at [210, 70] on link "Back To Project Workspace" at bounding box center [199, 70] width 86 height 12
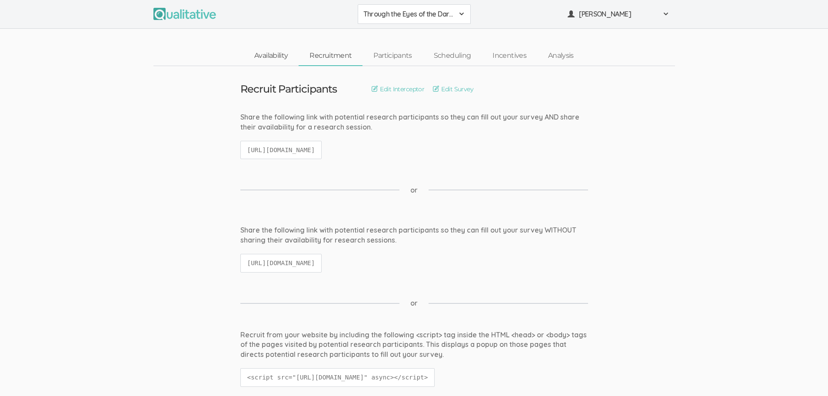
click at [271, 55] on link "Availability" at bounding box center [270, 55] width 55 height 19
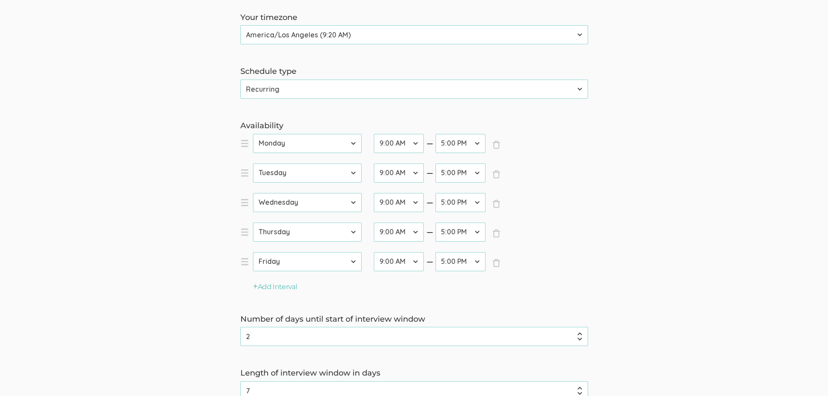
scroll to position [174, 0]
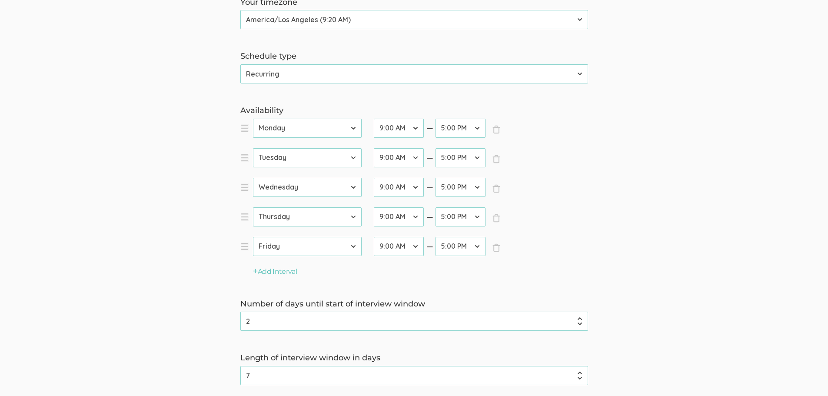
click at [424, 126] on div "endTime 12:00 AM 12:30 AM 1:00 AM 1:30 AM 2:00 AM 2:30 AM 3:00 AM 3:30 AM 4:00 …" at bounding box center [455, 130] width 62 height 23
click at [417, 127] on select "12:00 AM 12:30 AM 1:00 AM 1:30 AM 2:00 AM 2:30 AM 3:00 AM 3:30 AM 4:00 AM 4:30 …" at bounding box center [399, 128] width 50 height 19
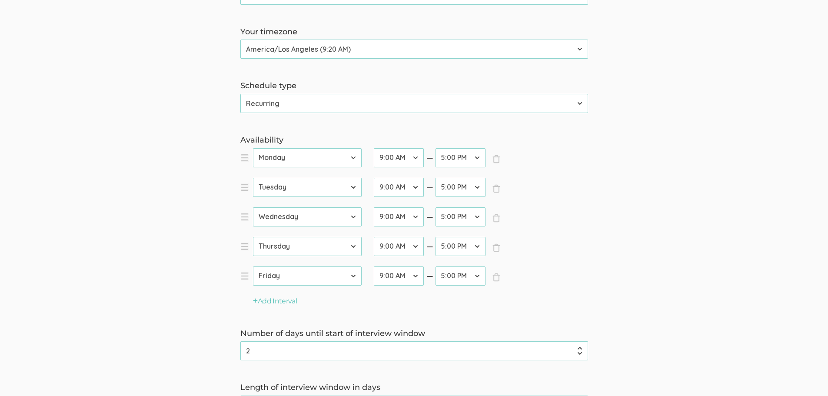
scroll to position [130, 0]
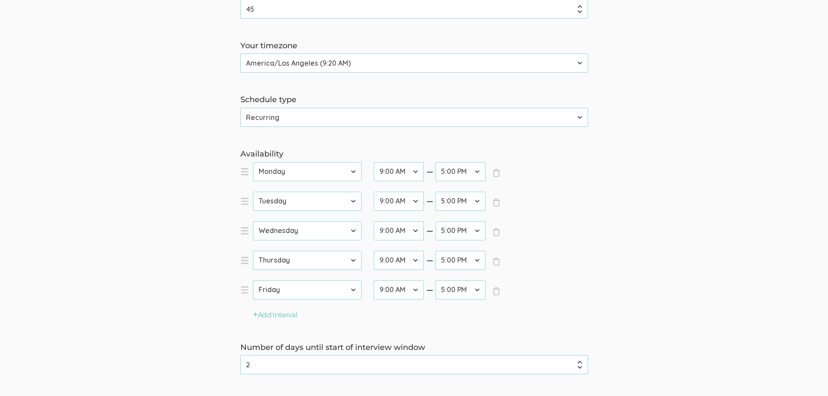
click at [397, 172] on select "12:00 AM 12:30 AM 1:00 AM 1:30 AM 2:00 AM 2:30 AM 3:00 AM 3:30 AM 4:00 AM 4:30 …" at bounding box center [399, 171] width 50 height 19
select select "23"
click at [374, 162] on select "12:00 AM 12:30 AM 1:00 AM 1:30 AM 2:00 AM 2:30 AM 3:00 AM 3:30 AM 4:00 AM 4:30 …" at bounding box center [399, 171] width 50 height 19
click at [474, 174] on select "12:00 AM 12:30 AM 1:00 AM 1:30 AM 2:00 AM 2:30 AM 3:00 AM 3:30 AM 4:00 AM 4:30 …" at bounding box center [460, 171] width 50 height 19
select select "28"
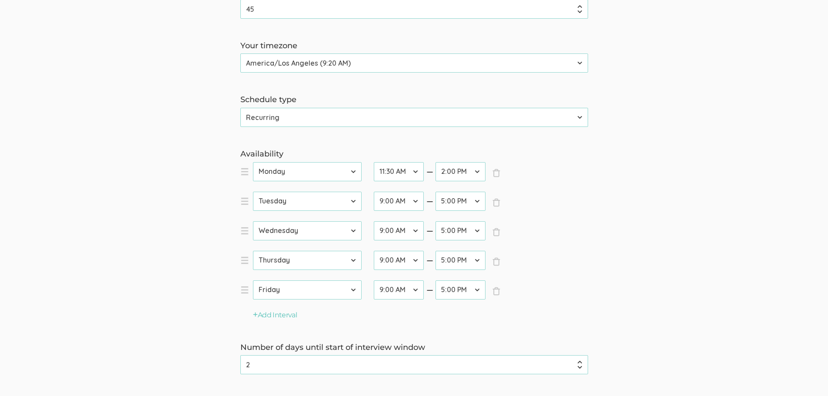
click at [435, 162] on select "12:00 AM 12:30 AM 1:00 AM 1:30 AM 2:00 AM 2:30 AM 3:00 AM 3:30 AM 4:00 AM 4:30 …" at bounding box center [460, 171] width 50 height 19
click at [414, 202] on select "12:00 AM 12:30 AM 1:00 AM 1:30 AM 2:00 AM 2:30 AM 3:00 AM 3:30 AM 4:00 AM 4:30 …" at bounding box center [399, 201] width 50 height 19
select select "24"
click at [374, 192] on select "12:00 AM 12:30 AM 1:00 AM 1:30 AM 2:00 AM 2:30 AM 3:00 AM 3:30 AM 4:00 AM 4:30 …" at bounding box center [399, 201] width 50 height 19
click at [477, 202] on select "12:00 AM 12:30 AM 1:00 AM 1:30 AM 2:00 AM 2:30 AM 3:00 AM 3:30 AM 4:00 AM 4:30 …" at bounding box center [460, 201] width 50 height 19
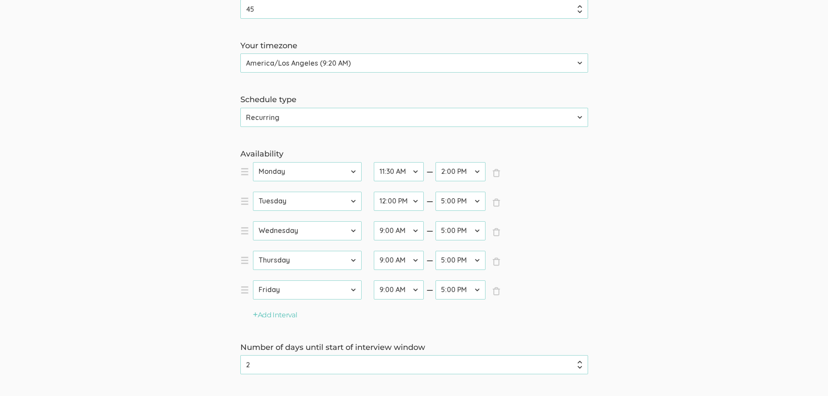
select select "28"
click at [435, 192] on select "12:00 AM 12:30 AM 1:00 AM 1:30 AM 2:00 AM 2:30 AM 3:00 AM 3:30 AM 4:00 AM 4:30 …" at bounding box center [460, 201] width 50 height 19
click at [417, 232] on select "12:00 AM 12:30 AM 1:00 AM 1:30 AM 2:00 AM 2:30 AM 3:00 AM 3:30 AM 4:00 AM 4:30 …" at bounding box center [399, 230] width 50 height 19
select select "20"
click at [374, 221] on select "12:00 AM 12:30 AM 1:00 AM 1:30 AM 2:00 AM 2:30 AM 3:00 AM 3:30 AM 4:00 AM 4:30 …" at bounding box center [399, 230] width 50 height 19
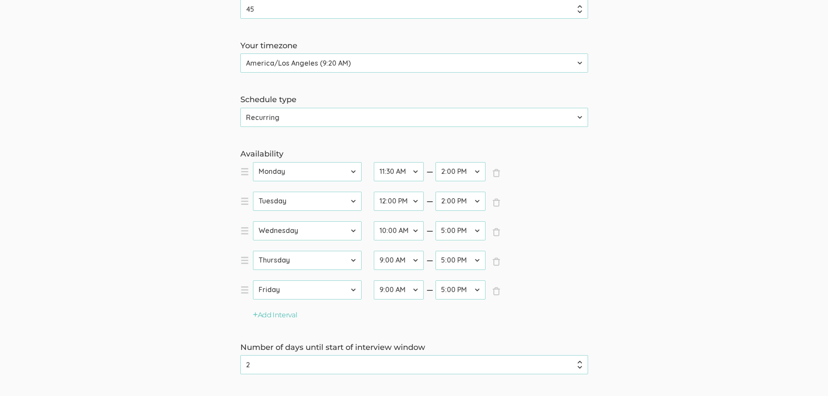
click at [476, 231] on select "12:00 AM 12:30 AM 1:00 AM 1:30 AM 2:00 AM 2:30 AM 3:00 AM 3:30 AM 4:00 AM 4:30 …" at bounding box center [460, 230] width 50 height 19
select select "27"
click at [435, 221] on select "12:00 AM 12:30 AM 1:00 AM 1:30 AM 2:00 AM 2:30 AM 3:00 AM 3:30 AM 4:00 AM 4:30 …" at bounding box center [460, 230] width 50 height 19
click at [415, 260] on select "12:00 AM 12:30 AM 1:00 AM 1:30 AM 2:00 AM 2:30 AM 3:00 AM 3:30 AM 4:00 AM 4:30 …" at bounding box center [399, 260] width 50 height 19
select select "24"
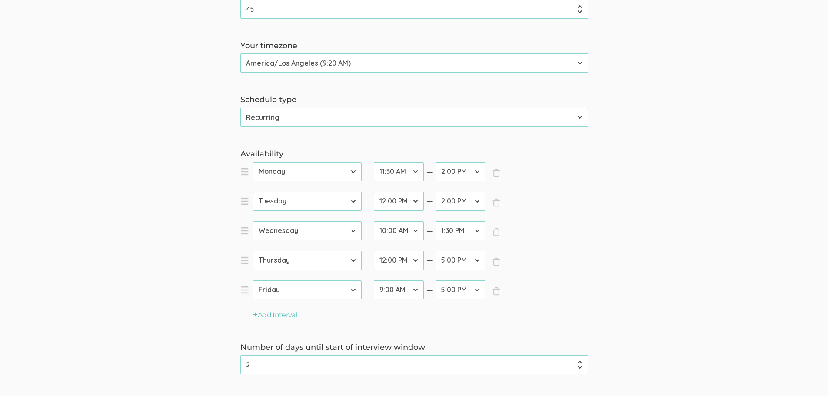
click at [374, 251] on select "12:00 AM 12:30 AM 1:00 AM 1:30 AM 2:00 AM 2:30 AM 3:00 AM 3:30 AM 4:00 AM 4:30 …" at bounding box center [399, 260] width 50 height 19
click at [477, 261] on select "12:00 AM 12:30 AM 1:00 AM 1:30 AM 2:00 AM 2:30 AM 3:00 AM 3:30 AM 4:00 AM 4:30 …" at bounding box center [460, 260] width 50 height 19
select select "28"
click at [435, 251] on select "12:00 AM 12:30 AM 1:00 AM 1:30 AM 2:00 AM 2:30 AM 3:00 AM 3:30 AM 4:00 AM 4:30 …" at bounding box center [460, 260] width 50 height 19
click at [414, 291] on select "12:00 AM 12:30 AM 1:00 AM 1:30 AM 2:00 AM 2:30 AM 3:00 AM 3:30 AM 4:00 AM 4:30 …" at bounding box center [399, 289] width 50 height 19
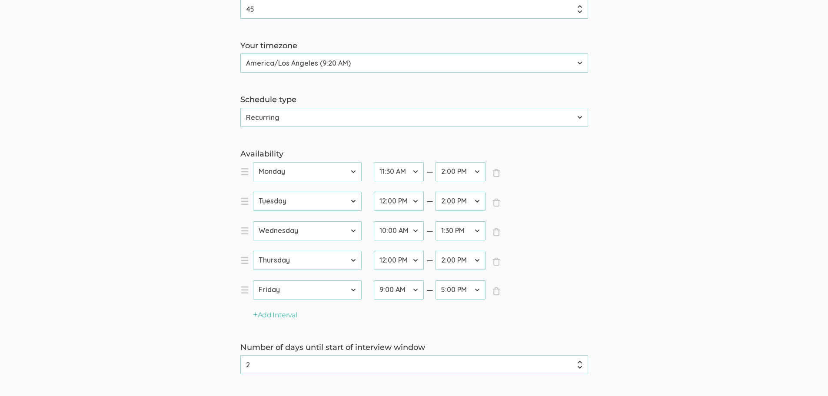
select select "24"
click at [374, 280] on select "12:00 AM 12:30 AM 1:00 AM 1:30 AM 2:00 AM 2:30 AM 3:00 AM 3:30 AM 4:00 AM 4:30 …" at bounding box center [399, 289] width 50 height 19
click at [468, 289] on select "12:00 AM 12:30 AM 1:00 AM 1:30 AM 2:00 AM 2:30 AM 3:00 AM 3:30 AM 4:00 AM 4:30 …" at bounding box center [460, 289] width 50 height 19
select select "28"
click at [435, 280] on select "12:00 AM 12:30 AM 1:00 AM 1:30 AM 2:00 AM 2:30 AM 3:00 AM 3:30 AM 4:00 AM 4:30 …" at bounding box center [460, 289] width 50 height 19
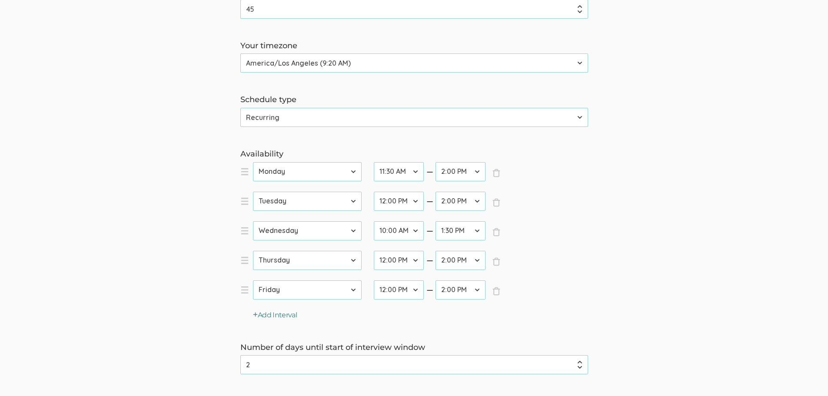
click at [284, 314] on button "Add Interval" at bounding box center [275, 315] width 44 height 10
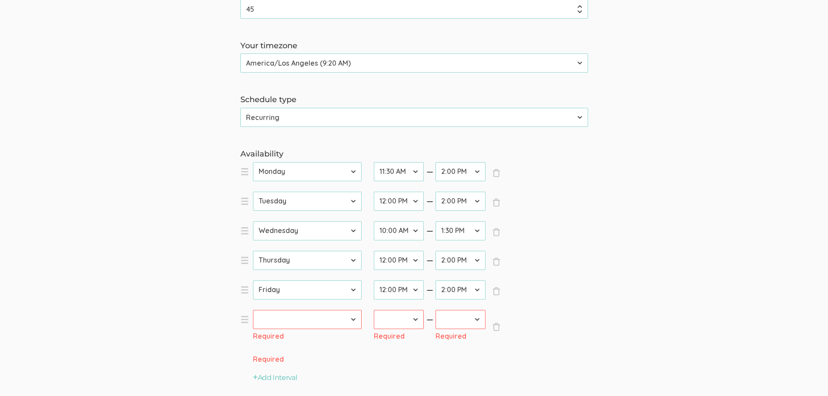
click at [353, 321] on select "Sunday Monday Tuesday Wednesday Thursday Friday Saturday" at bounding box center [307, 319] width 109 height 19
select select "1"
click at [253, 310] on select "Sunday Monday Tuesday Wednesday Thursday Friday Saturday" at bounding box center [307, 319] width 109 height 19
click at [414, 317] on select "12:00 AM 12:30 AM 1:00 AM 1:30 AM 2:00 AM 2:30 AM 3:00 AM 3:30 AM 4:00 AM 4:30 …" at bounding box center [399, 319] width 50 height 19
select select "34"
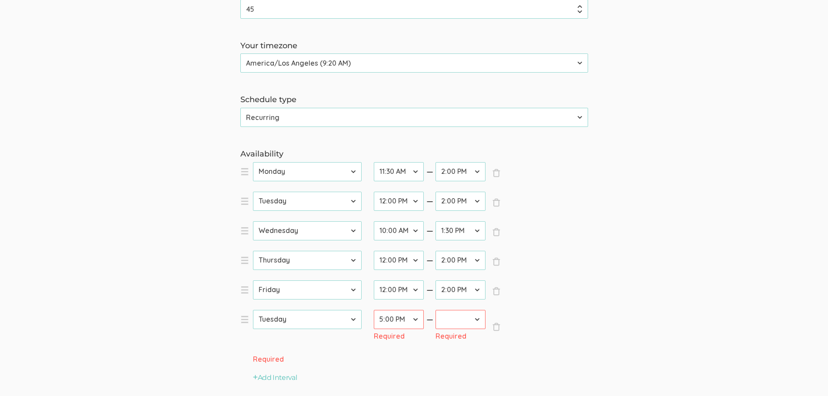
click at [374, 310] on select "12:00 AM 12:30 AM 1:00 AM 1:30 AM 2:00 AM 2:30 AM 3:00 AM 3:30 AM 4:00 AM 4:30 …" at bounding box center [399, 319] width 50 height 19
click at [480, 318] on select "12:00 AM 12:30 AM 1:00 AM 1:30 AM 2:00 AM 2:30 AM 3:00 AM 3:30 AM 4:00 AM 4:30 …" at bounding box center [460, 319] width 50 height 19
select select "42"
click at [435, 310] on select "12:00 AM 12:30 AM 1:00 AM 1:30 AM 2:00 AM 2:30 AM 3:00 AM 3:30 AM 4:00 AM 4:30 …" at bounding box center [460, 319] width 50 height 19
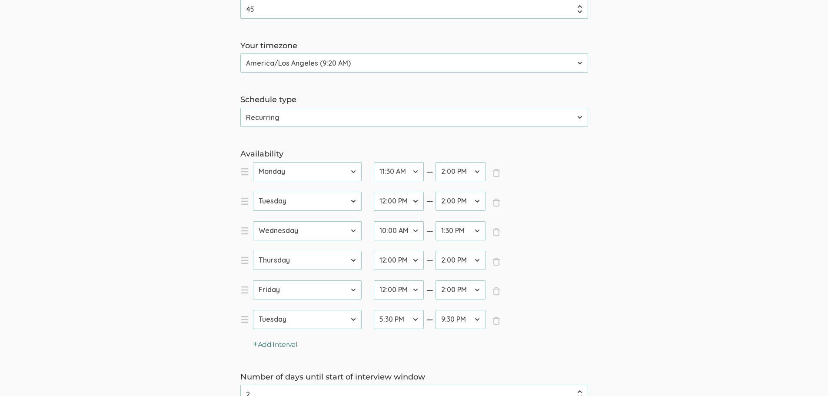
click at [275, 346] on button "Add Interval" at bounding box center [275, 345] width 44 height 10
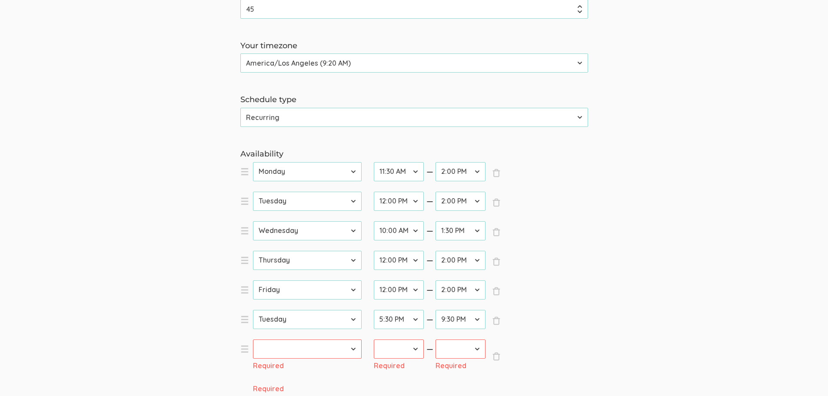
click at [352, 351] on select "Sunday Monday Tuesday Wednesday Thursday Friday Saturday" at bounding box center [307, 348] width 109 height 19
select select "2"
click at [253, 339] on select "Sunday Monday Tuesday Wednesday Thursday Friday Saturday" at bounding box center [307, 348] width 109 height 19
click at [412, 348] on select "12:00 AM 12:30 AM 1:00 AM 1:30 AM 2:00 AM 2:30 AM 3:00 AM 3:30 AM 4:00 AM 4:30 …" at bounding box center [399, 348] width 50 height 19
select select "34"
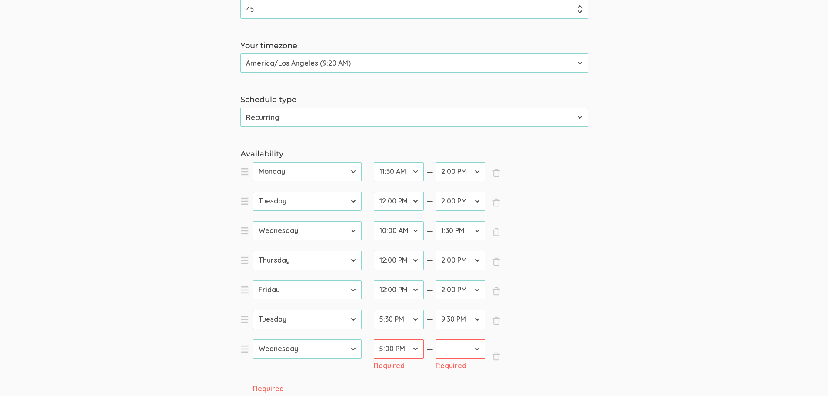
click at [374, 339] on select "12:00 AM 12:30 AM 1:00 AM 1:30 AM 2:00 AM 2:30 AM 3:00 AM 3:30 AM 4:00 AM 4:30 …" at bounding box center [399, 348] width 50 height 19
click at [475, 344] on select "12:00 AM 12:30 AM 1:00 AM 1:30 AM 2:00 AM 2:30 AM 3:00 AM 3:30 AM 4:00 AM 4:30 …" at bounding box center [460, 348] width 50 height 19
select select "42"
click at [435, 339] on select "12:00 AM 12:30 AM 1:00 AM 1:30 AM 2:00 AM 2:30 AM 3:00 AM 3:30 AM 4:00 AM 4:30 …" at bounding box center [460, 348] width 50 height 19
click at [288, 376] on button "Add Interval" at bounding box center [275, 374] width 44 height 10
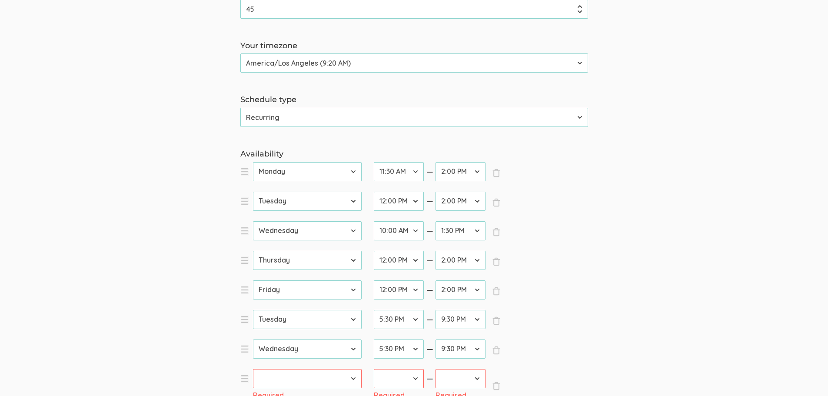
scroll to position [217, 0]
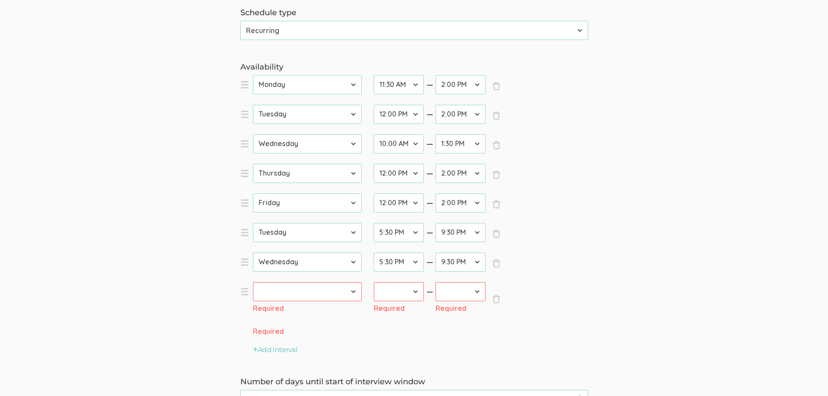
click at [344, 297] on select "Sunday Monday Tuesday Wednesday Thursday Friday Saturday" at bounding box center [307, 291] width 109 height 19
select select "3"
click at [253, 282] on select "Sunday Monday Tuesday Wednesday Thursday Friday Saturday" at bounding box center [307, 291] width 109 height 19
click at [411, 290] on select "12:00 AM 12:30 AM 1:00 AM 1:30 AM 2:00 AM 2:30 AM 3:00 AM 3:30 AM 4:00 AM 4:30 …" at bounding box center [399, 291] width 50 height 19
select select "34"
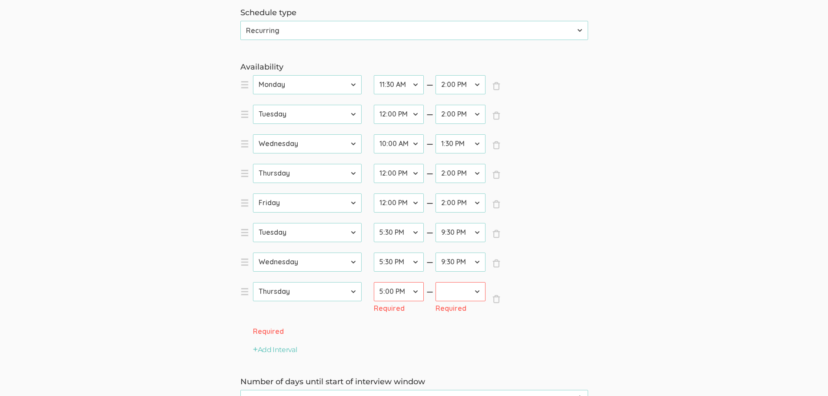
click at [374, 282] on select "12:00 AM 12:30 AM 1:00 AM 1:30 AM 2:00 AM 2:30 AM 3:00 AM 3:30 AM 4:00 AM 4:30 …" at bounding box center [399, 291] width 50 height 19
click at [479, 295] on select "12:00 AM 12:30 AM 1:00 AM 1:30 AM 2:00 AM 2:30 AM 3:00 AM 3:30 AM 4:00 AM 4:30 …" at bounding box center [460, 291] width 50 height 19
select select "42"
click at [435, 282] on select "12:00 AM 12:30 AM 1:00 AM 1:30 AM 2:00 AM 2:30 AM 3:00 AM 3:30 AM 4:00 AM 4:30 …" at bounding box center [460, 291] width 50 height 19
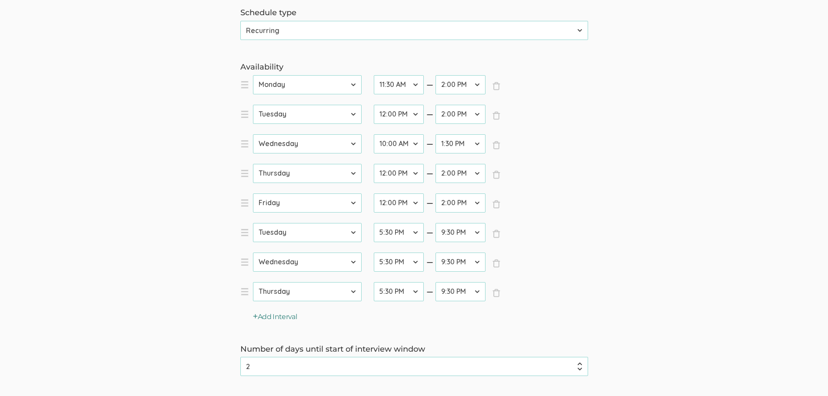
click at [267, 316] on button "Add Interval" at bounding box center [275, 317] width 44 height 10
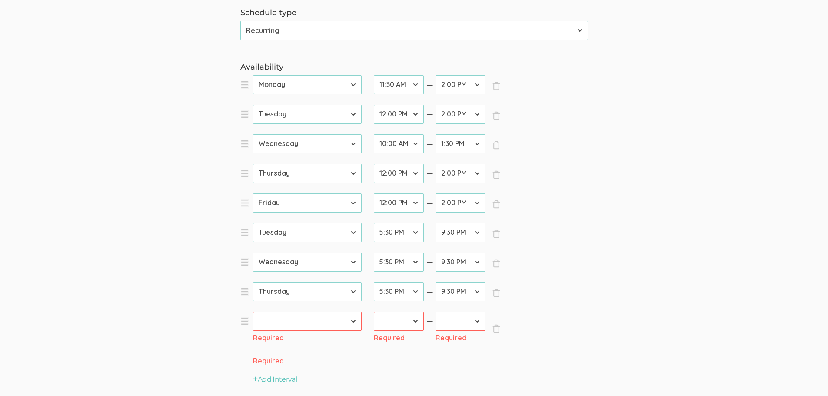
click at [354, 322] on select "Sunday Monday Tuesday Wednesday Thursday Friday Saturday" at bounding box center [307, 320] width 109 height 19
select select "4"
click at [253, 311] on select "Sunday Monday Tuesday Wednesday Thursday Friday Saturday" at bounding box center [307, 320] width 109 height 19
click at [416, 323] on select "12:00 AM 12:30 AM 1:00 AM 1:30 AM 2:00 AM 2:30 AM 3:00 AM 3:30 AM 4:00 AM 4:30 …" at bounding box center [399, 320] width 50 height 19
select select "34"
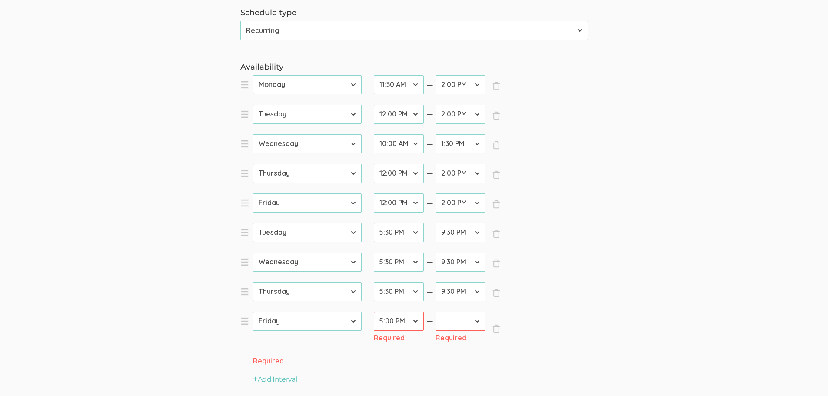
click at [374, 311] on select "12:00 AM 12:30 AM 1:00 AM 1:30 AM 2:00 AM 2:30 AM 3:00 AM 3:30 AM 4:00 AM 4:30 …" at bounding box center [399, 320] width 50 height 19
click at [477, 321] on select "12:00 AM 12:30 AM 1:00 AM 1:30 AM 2:00 AM 2:30 AM 3:00 AM 3:30 AM 4:00 AM 4:30 …" at bounding box center [460, 320] width 50 height 19
select select "42"
click at [435, 311] on select "12:00 AM 12:30 AM 1:00 AM 1:30 AM 2:00 AM 2:30 AM 3:00 AM 3:30 AM 4:00 AM 4:30 …" at bounding box center [460, 320] width 50 height 19
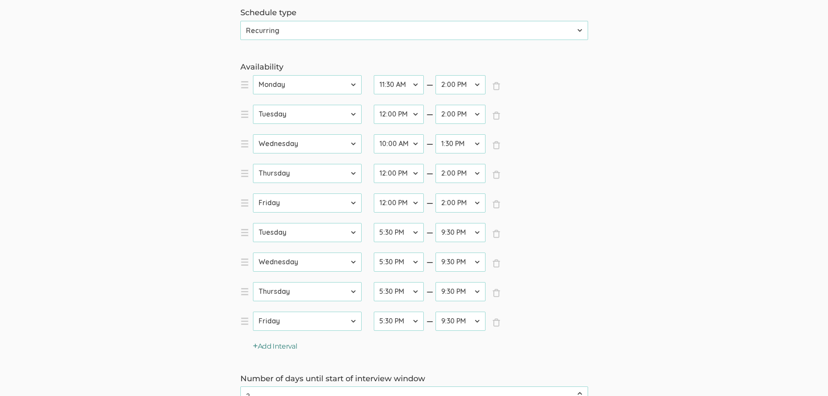
click at [278, 347] on button "Add Interval" at bounding box center [275, 346] width 44 height 10
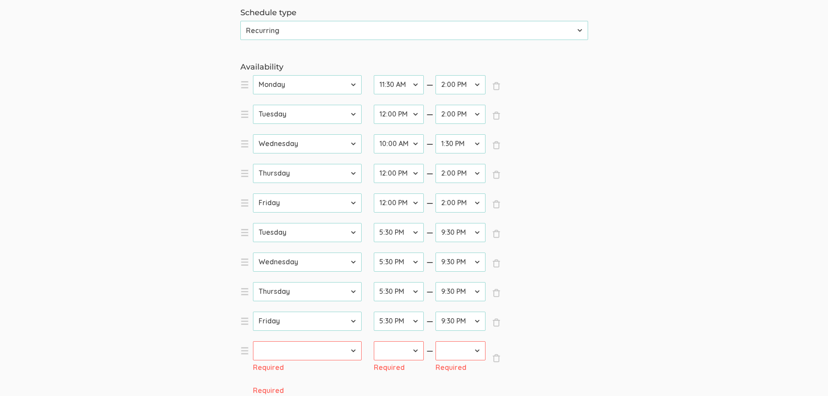
click at [354, 349] on select "Sunday Monday Tuesday Wednesday Thursday Friday Saturday" at bounding box center [307, 350] width 109 height 19
select select "5"
click at [253, 341] on select "Sunday Monday Tuesday Wednesday Thursday Friday Saturday" at bounding box center [307, 350] width 109 height 19
click at [417, 351] on select "12:00 AM 12:30 AM 1:00 AM 1:30 AM 2:00 AM 2:30 AM 3:00 AM 3:30 AM 4:00 AM 4:30 …" at bounding box center [399, 350] width 50 height 19
select select "34"
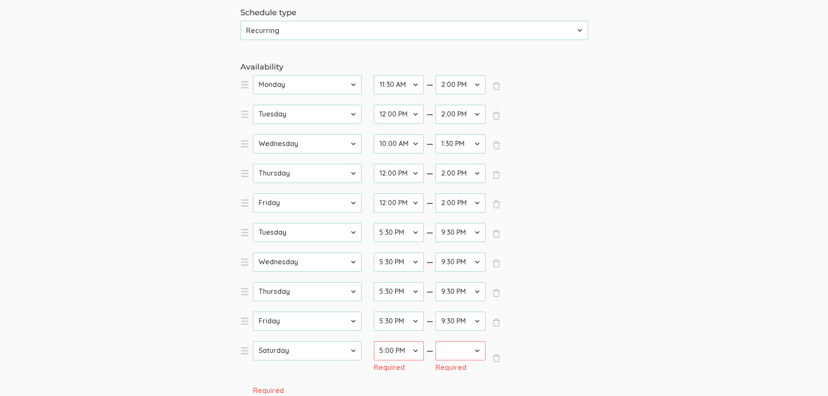
click at [374, 341] on select "12:00 AM 12:30 AM 1:00 AM 1:30 AM 2:00 AM 2:30 AM 3:00 AM 3:30 AM 4:00 AM 4:30 …" at bounding box center [399, 350] width 50 height 19
click at [476, 352] on select "12:00 AM 12:30 AM 1:00 AM 1:30 AM 2:00 AM 2:30 AM 3:00 AM 3:30 AM 4:00 AM 4:30 …" at bounding box center [460, 350] width 50 height 19
select select "42"
click at [435, 341] on select "12:00 AM 12:30 AM 1:00 AM 1:30 AM 2:00 AM 2:30 AM 3:00 AM 3:30 AM 4:00 AM 4:30 …" at bounding box center [460, 350] width 50 height 19
click at [274, 374] on button "Add Interval" at bounding box center [275, 376] width 44 height 10
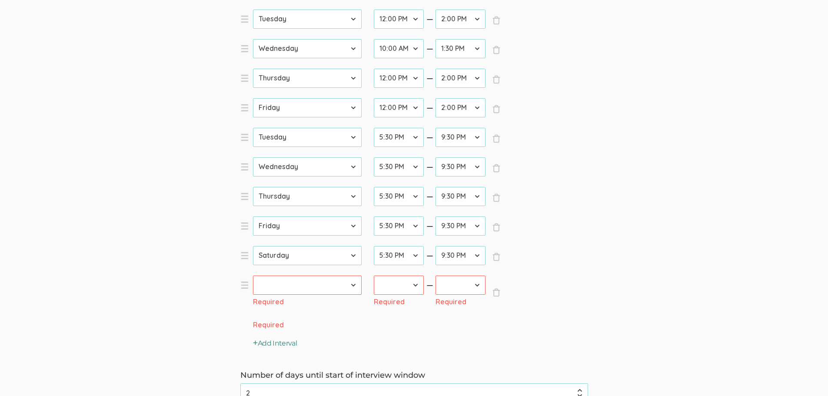
scroll to position [434, 0]
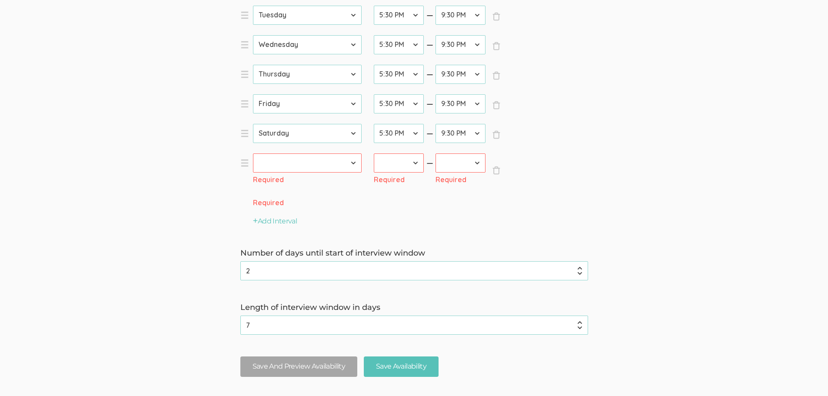
click at [340, 163] on select "Sunday Monday Tuesday Wednesday Thursday Friday Saturday" at bounding box center [307, 162] width 109 height 19
click at [253, 153] on select "Sunday Monday Tuesday Wednesday Thursday Friday Saturday" at bounding box center [307, 162] width 109 height 19
click at [332, 169] on select "Sunday Monday Tuesday Wednesday Thursday Friday Saturday" at bounding box center [307, 162] width 109 height 19
select select "6"
click at [253, 153] on select "Sunday Monday Tuesday Wednesday Thursday Friday Saturday" at bounding box center [307, 162] width 109 height 19
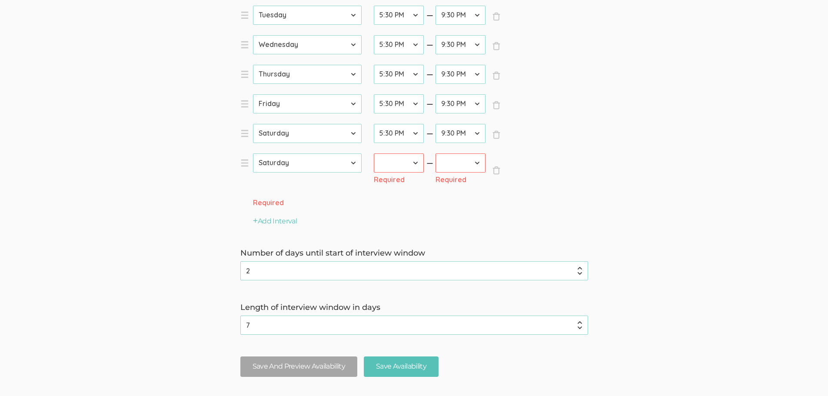
click at [417, 163] on select "12:00 AM 12:30 AM 1:00 AM 1:30 AM 2:00 AM 2:30 AM 3:00 AM 3:30 AM 4:00 AM 4:30 …" at bounding box center [399, 162] width 50 height 19
select select "20"
click at [374, 153] on select "12:00 AM 12:30 AM 1:00 AM 1:30 AM 2:00 AM 2:30 AM 3:00 AM 3:30 AM 4:00 AM 4:30 …" at bounding box center [399, 162] width 50 height 19
click at [478, 161] on select "12:00 AM 12:30 AM 1:00 AM 1:30 AM 2:00 AM 2:30 AM 3:00 AM 3:30 AM 4:00 AM 4:30 …" at bounding box center [460, 162] width 50 height 19
select select "42"
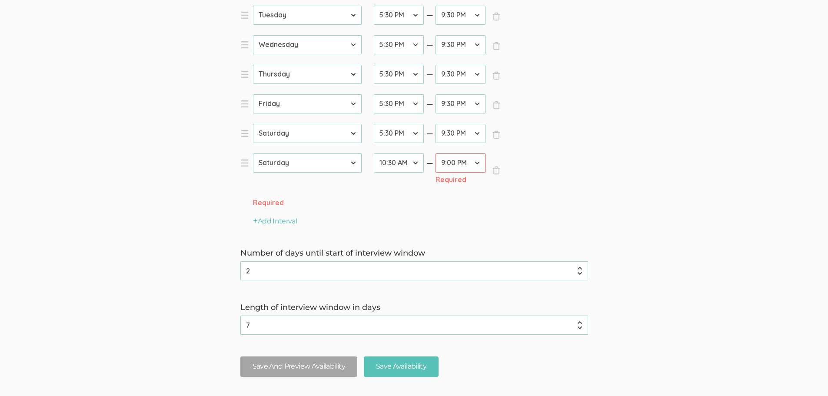
click at [435, 153] on select "12:00 AM 12:30 AM 1:00 AM 1:30 AM 2:00 AM 2:30 AM 3:00 AM 3:30 AM 4:00 AM 4:30 …" at bounding box center [460, 162] width 50 height 19
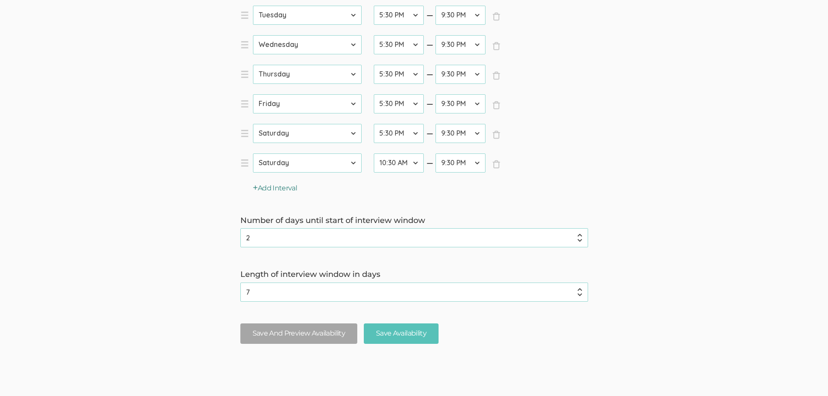
click at [272, 185] on button "Add Interval" at bounding box center [275, 188] width 44 height 10
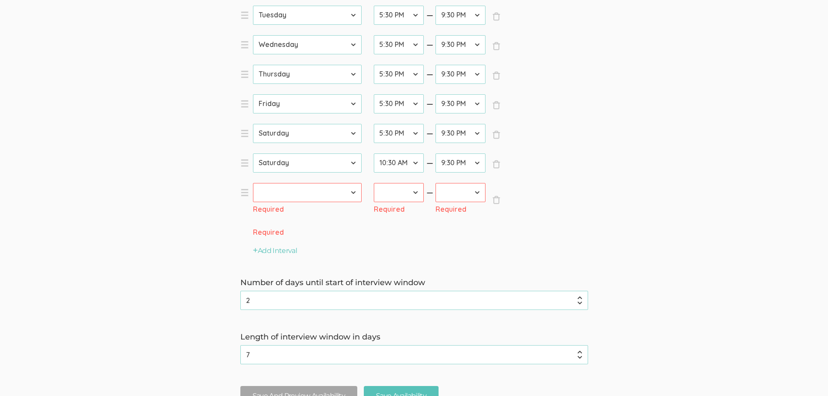
click at [339, 194] on select "Sunday Monday Tuesday Wednesday Thursday Friday Saturday" at bounding box center [307, 192] width 109 height 19
select select "0"
click at [253, 183] on select "Sunday Monday Tuesday Wednesday Thursday Friday Saturday" at bounding box center [307, 192] width 109 height 19
click at [414, 195] on select "12:00 AM 12:30 AM 1:00 AM 1:30 AM 2:00 AM 2:30 AM 3:00 AM 3:30 AM 4:00 AM 4:30 …" at bounding box center [399, 192] width 50 height 19
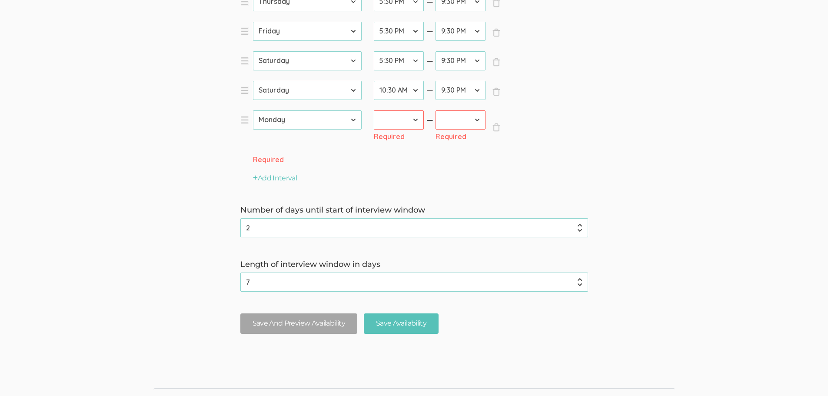
scroll to position [521, 0]
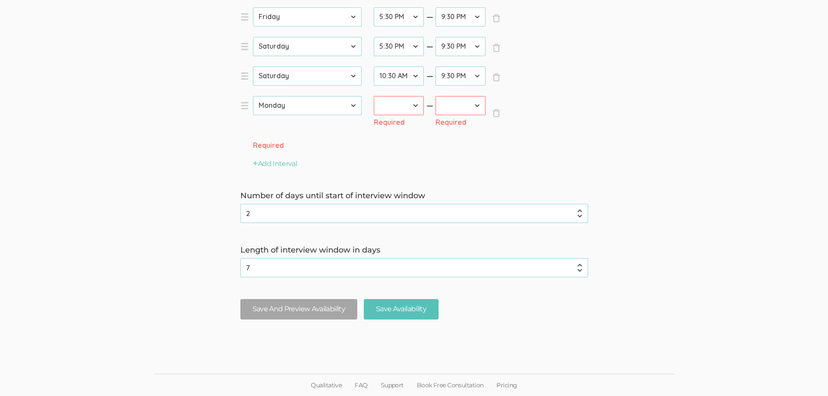
click at [417, 106] on select "12:00 AM 12:30 AM 1:00 AM 1:30 AM 2:00 AM 2:30 AM 3:00 AM 3:30 AM 4:00 AM 4:30 …" at bounding box center [399, 105] width 50 height 19
select select "20"
click at [374, 96] on select "12:00 AM 12:30 AM 1:00 AM 1:30 AM 2:00 AM 2:30 AM 3:00 AM 3:30 AM 4:00 AM 4:30 …" at bounding box center [399, 105] width 50 height 19
click at [469, 104] on select "12:00 AM 12:30 AM 1:00 AM 1:30 AM 2:00 AM 2:30 AM 3:00 AM 3:30 AM 4:00 AM 4:30 …" at bounding box center [460, 105] width 50 height 19
select select "42"
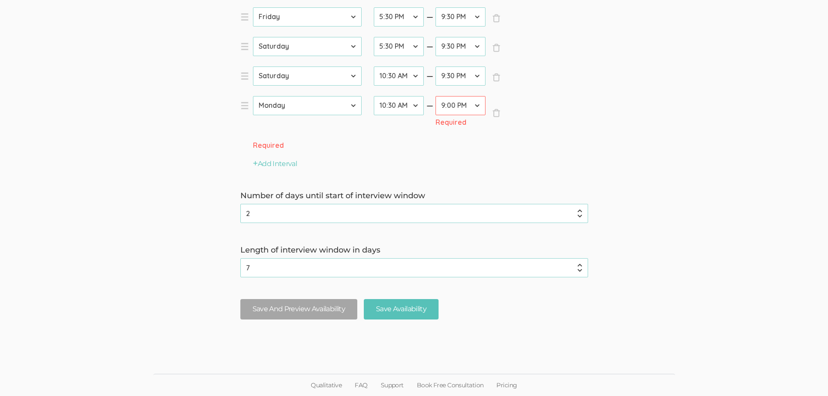
click at [435, 115] on select "12:00 AM 12:30 AM 1:00 AM 1:30 AM 2:00 AM 2:30 AM 3:00 AM 3:30 AM 4:00 AM 4:30 …" at bounding box center [460, 105] width 50 height 19
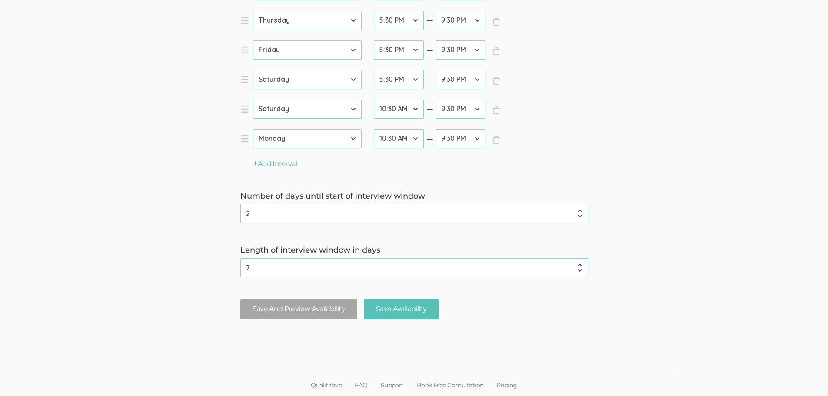
scroll to position [488, 0]
click at [580, 210] on input "3" at bounding box center [414, 213] width 348 height 19
click at [581, 212] on input "4" at bounding box center [414, 213] width 348 height 19
click at [581, 212] on input "5" at bounding box center [414, 213] width 348 height 19
click at [581, 211] on input "6" at bounding box center [414, 213] width 348 height 19
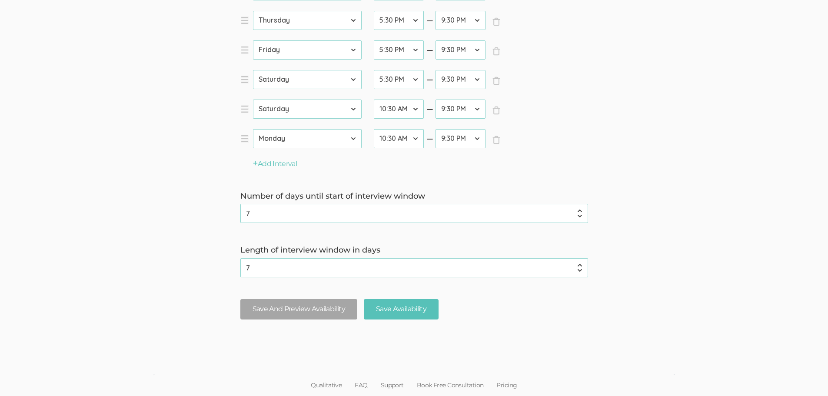
click at [581, 211] on input "7" at bounding box center [414, 213] width 348 height 19
click at [580, 211] on input "8" at bounding box center [414, 213] width 348 height 19
click at [579, 211] on input "9" at bounding box center [414, 213] width 348 height 19
type input "10"
click at [578, 210] on input "10" at bounding box center [414, 213] width 348 height 19
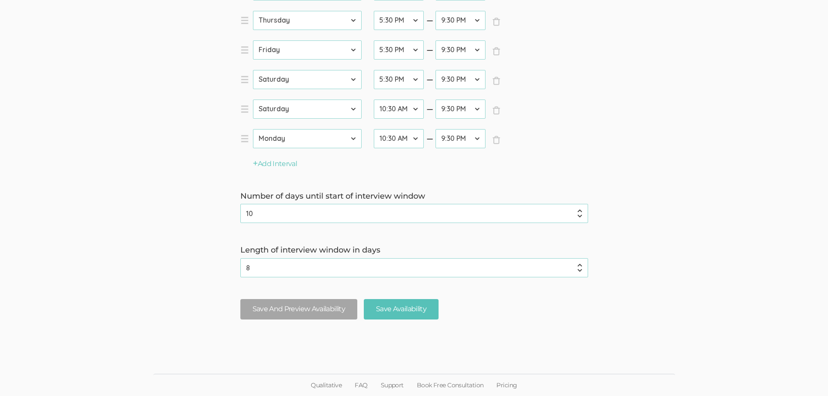
click at [578, 264] on input "8" at bounding box center [414, 267] width 348 height 19
click at [578, 264] on input "9" at bounding box center [414, 267] width 348 height 19
click at [578, 264] on input "10" at bounding box center [414, 267] width 348 height 19
click at [578, 264] on input "11" at bounding box center [414, 267] width 348 height 19
click at [578, 264] on input "12" at bounding box center [414, 267] width 348 height 19
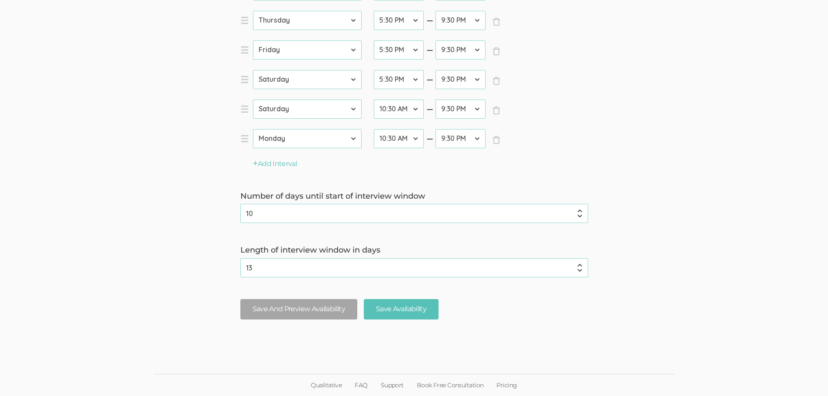
click at [578, 264] on input "13" at bounding box center [414, 267] width 348 height 19
click at [578, 264] on input "14" at bounding box center [414, 267] width 348 height 19
click at [578, 264] on input "15" at bounding box center [414, 267] width 348 height 19
click at [578, 264] on input "16" at bounding box center [414, 267] width 348 height 19
click at [578, 264] on input "17" at bounding box center [414, 267] width 348 height 19
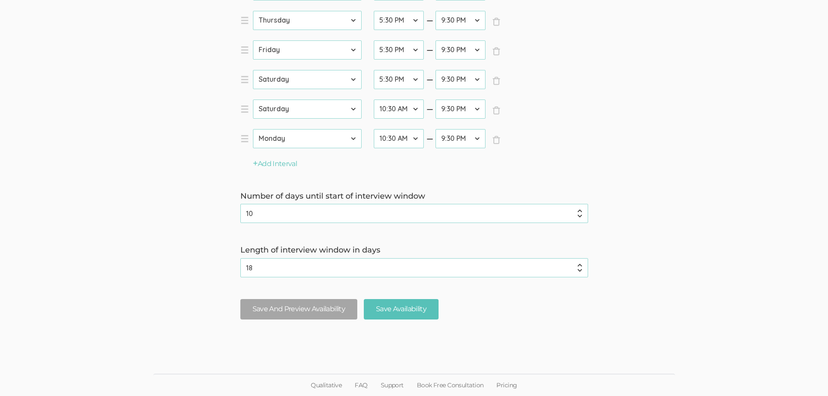
click at [577, 264] on input "18" at bounding box center [414, 267] width 348 height 19
click at [577, 264] on input "19" at bounding box center [414, 267] width 348 height 19
click at [577, 264] on input "20" at bounding box center [414, 267] width 348 height 19
click at [577, 264] on input "21" at bounding box center [414, 267] width 348 height 19
click at [577, 264] on input "22" at bounding box center [414, 267] width 348 height 19
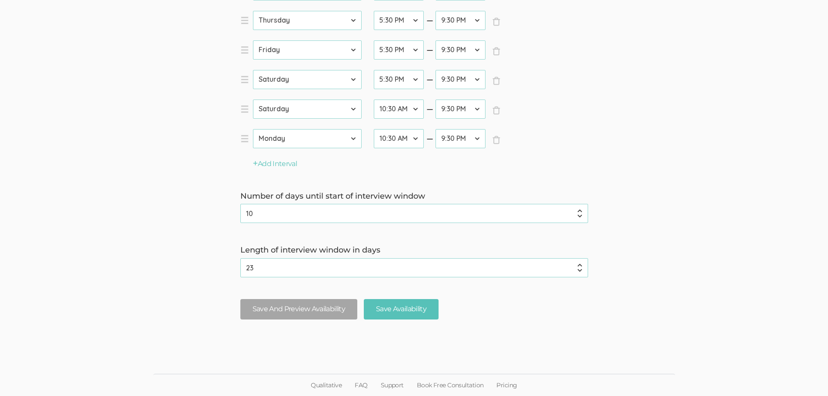
click at [577, 264] on input "23" at bounding box center [414, 267] width 348 height 19
click at [577, 264] on input "24" at bounding box center [414, 267] width 348 height 19
click at [577, 264] on input "25" at bounding box center [414, 267] width 348 height 19
click at [577, 264] on input "26" at bounding box center [414, 267] width 348 height 19
click at [577, 264] on input "27" at bounding box center [414, 267] width 348 height 19
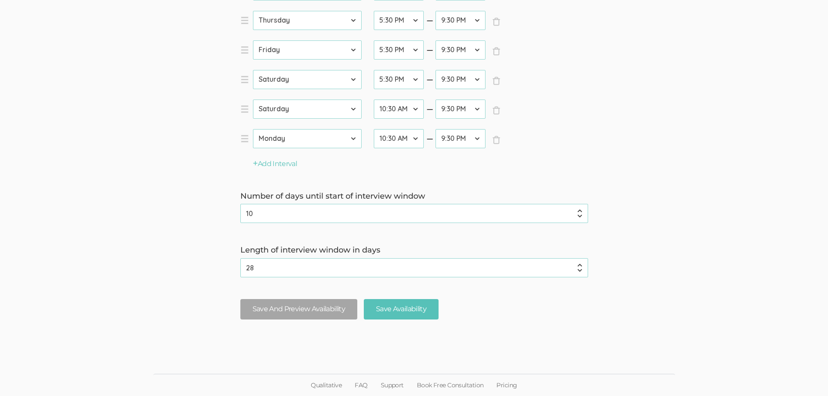
click at [577, 264] on input "28" at bounding box center [414, 267] width 348 height 19
click at [576, 264] on input "29" at bounding box center [414, 267] width 348 height 19
type input "30"
click at [576, 264] on input "30" at bounding box center [414, 267] width 348 height 19
click at [407, 310] on input "Save Availability" at bounding box center [401, 309] width 75 height 20
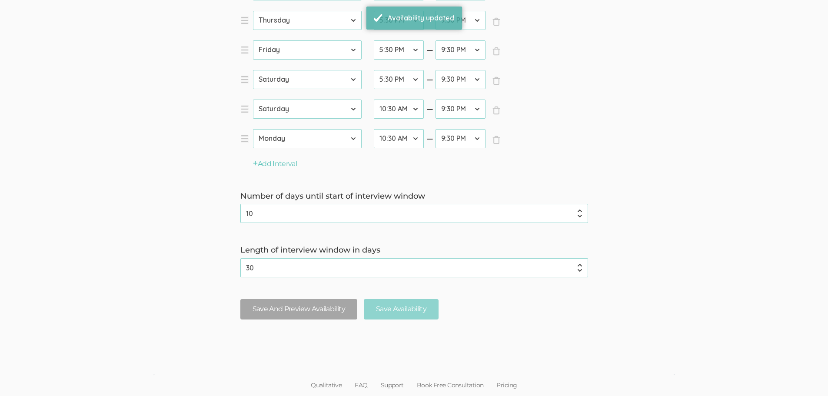
scroll to position [0, 0]
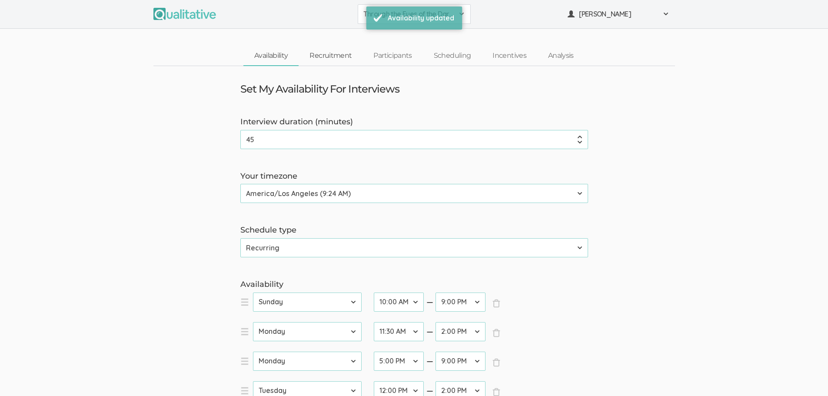
click at [348, 57] on link "Recruitment" at bounding box center [330, 55] width 64 height 19
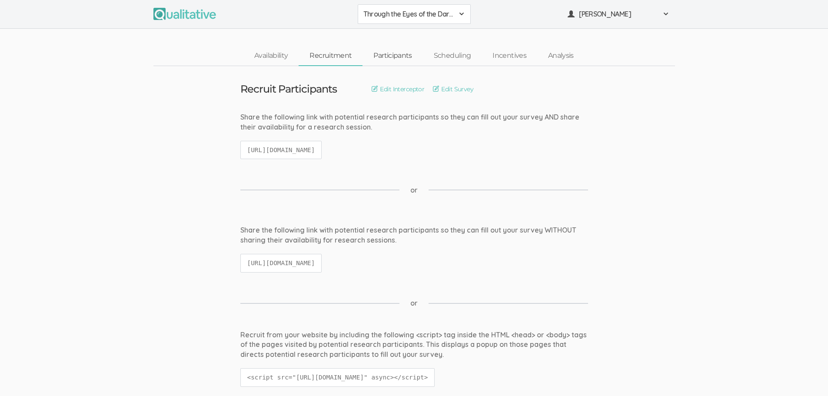
click at [399, 57] on link "Participants" at bounding box center [392, 55] width 60 height 19
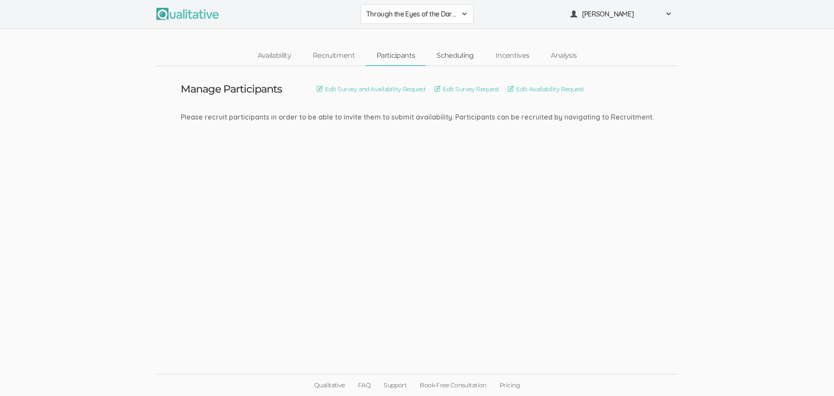
click at [462, 56] on link "Scheduling" at bounding box center [455, 55] width 59 height 19
click at [513, 53] on link "Incentives" at bounding box center [513, 55] width 56 height 19
click at [562, 55] on link "Analysis" at bounding box center [563, 55] width 47 height 19
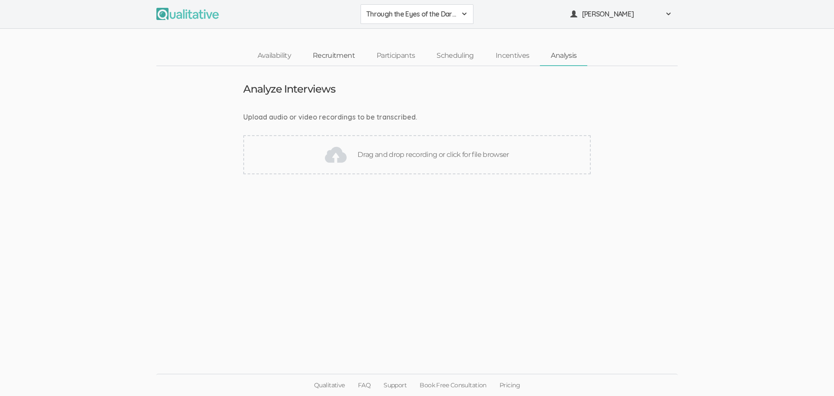
click at [334, 55] on link "Recruitment" at bounding box center [334, 55] width 64 height 19
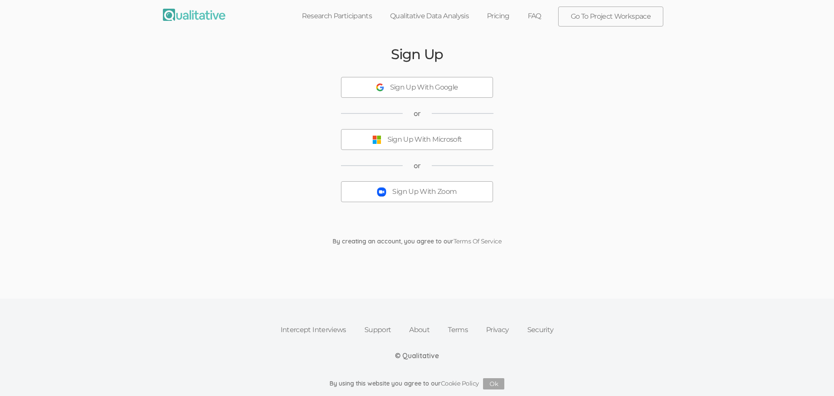
click at [414, 143] on div "Sign Up With Microsoft" at bounding box center [424, 140] width 75 height 10
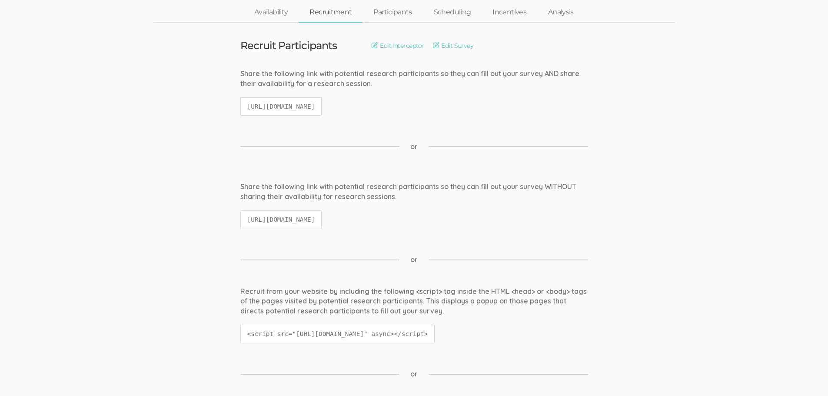
scroll to position [87, 0]
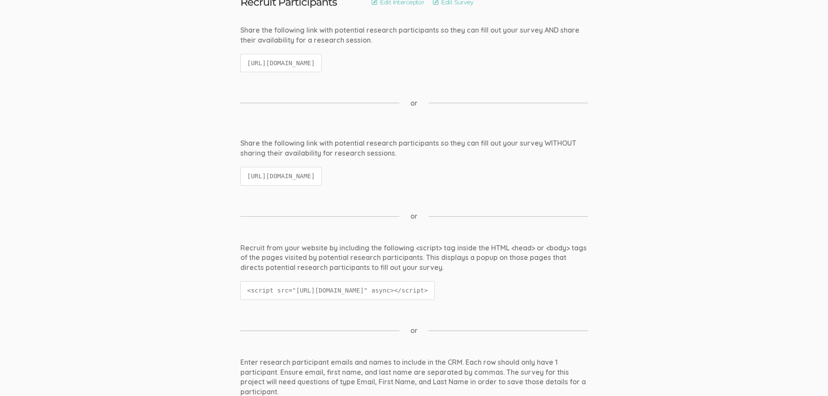
drag, startPoint x: 248, startPoint y: 64, endPoint x: 474, endPoint y: 66, distance: 225.5
click at [474, 66] on div "Share the following link with potential research participants so they can fill …" at bounding box center [414, 53] width 361 height 56
copy code "[URL][DOMAIN_NAME]"
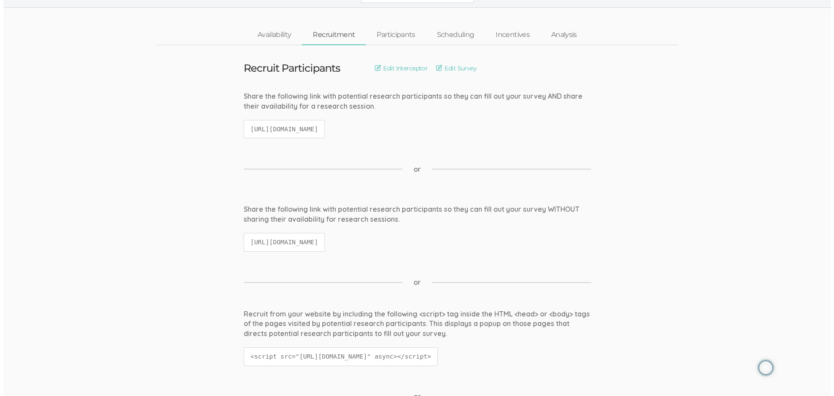
scroll to position [0, 0]
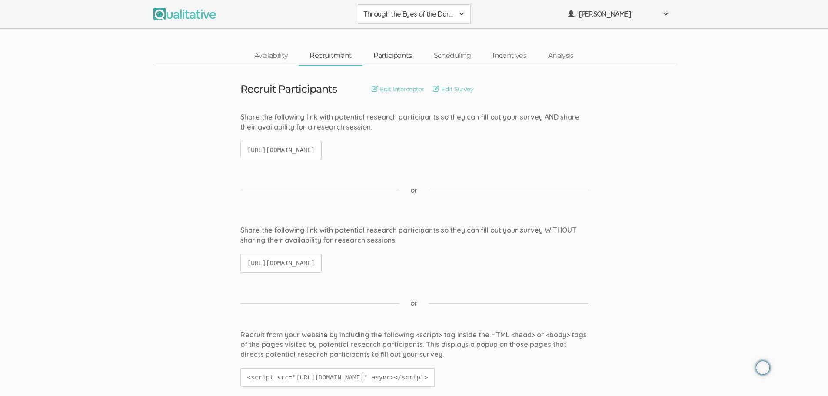
click at [399, 53] on link "Participants" at bounding box center [392, 55] width 60 height 19
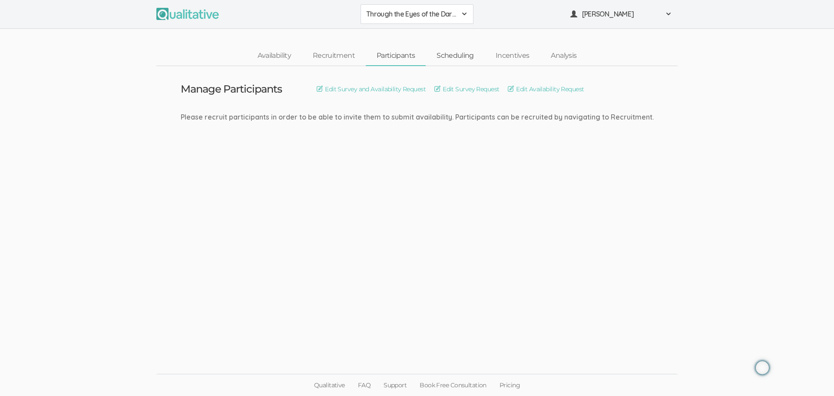
click at [474, 56] on link "Scheduling" at bounding box center [455, 55] width 59 height 19
click at [524, 54] on link "Incentives" at bounding box center [513, 55] width 56 height 19
click at [569, 54] on link "Analysis" at bounding box center [563, 55] width 47 height 19
